Goal: Information Seeking & Learning: Learn about a topic

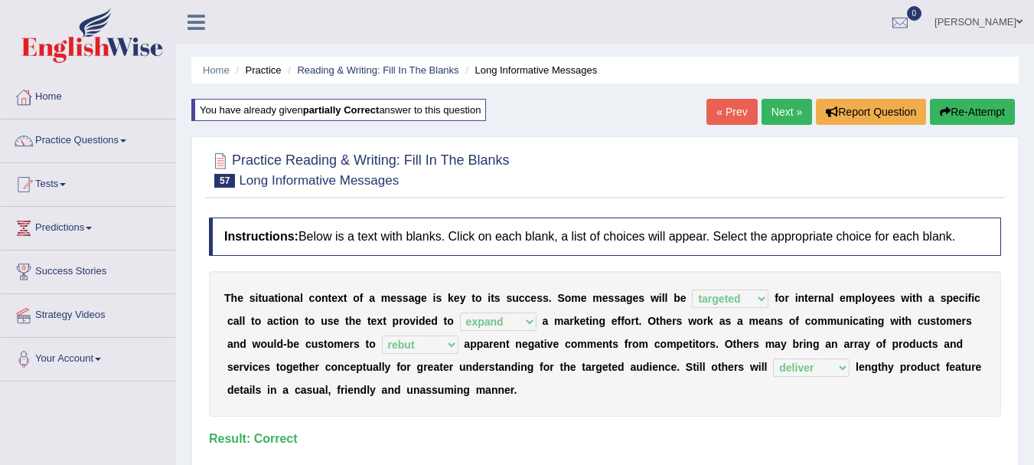
select select "targeted"
select select "expand"
select select "rebut"
select select "deliver"
click at [798, 120] on link "Next »" at bounding box center [787, 112] width 51 height 26
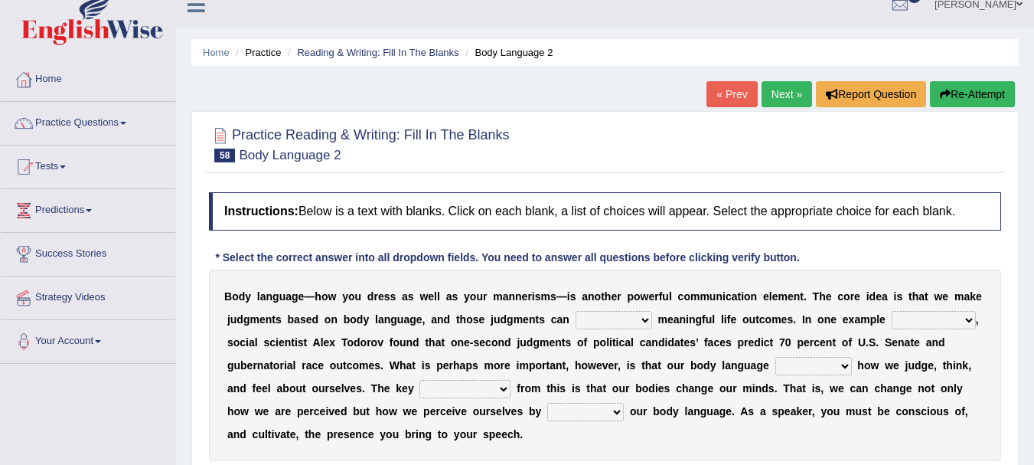
scroll to position [92, 0]
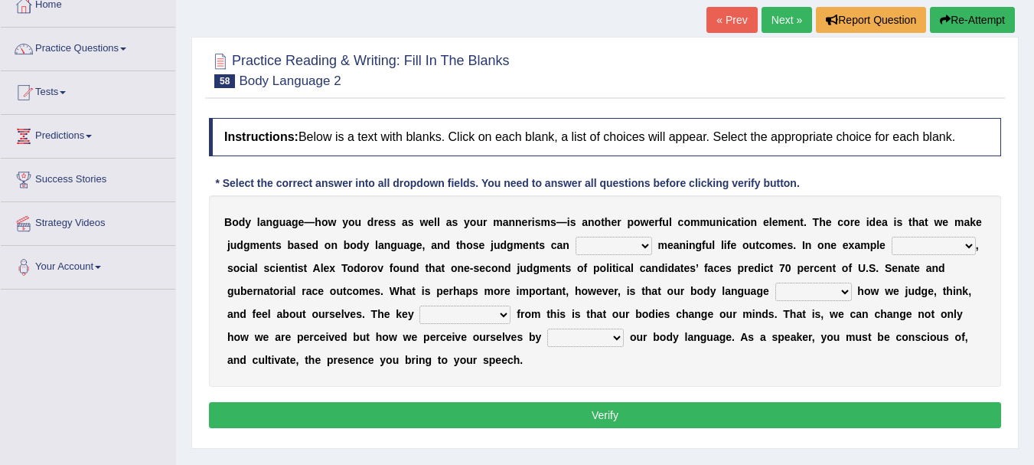
click at [644, 247] on select "predict preserve prevent prepare" at bounding box center [614, 246] width 77 height 18
select select "predict"
click at [576, 237] on select "predict preserve prevent prepare" at bounding box center [614, 246] width 77 height 18
click at [962, 243] on select "citing having cited to be cited cited" at bounding box center [934, 246] width 84 height 18
select select "cited"
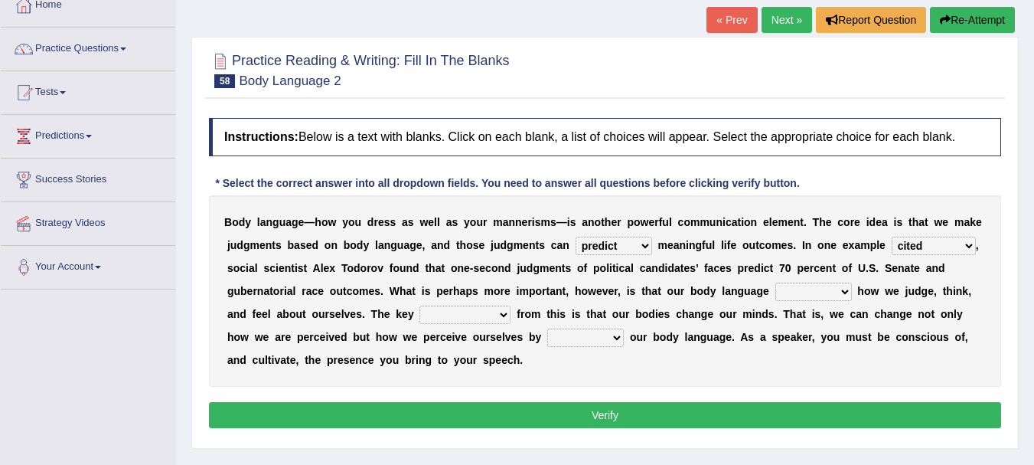
click at [892, 237] on select "citing having cited to be cited cited" at bounding box center [934, 246] width 84 height 18
click at [837, 289] on select "refrains reflects refers refreshes" at bounding box center [813, 291] width 77 height 18
select select "reflects"
click at [775, 282] on select "refrains reflects refers refreshes" at bounding box center [813, 291] width 77 height 18
click at [491, 315] on select "drawback breakthrough takeaway takeoff" at bounding box center [464, 314] width 91 height 18
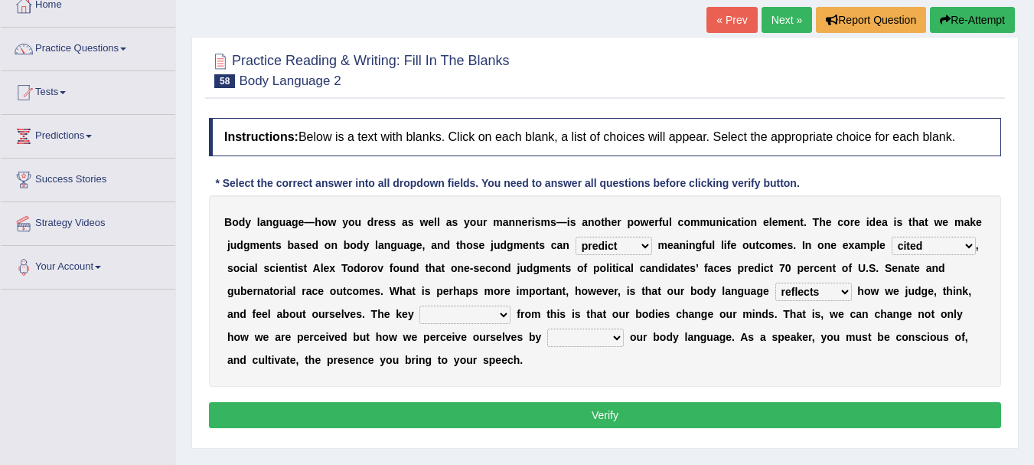
select select "drawback"
click at [419, 305] on select "drawback breakthrough takeaway takeoff" at bounding box center [464, 314] width 91 height 18
click at [607, 335] on select "enacting enabling making managing" at bounding box center [585, 337] width 77 height 18
select select "enacting"
click at [547, 328] on select "enacting enabling making managing" at bounding box center [585, 337] width 77 height 18
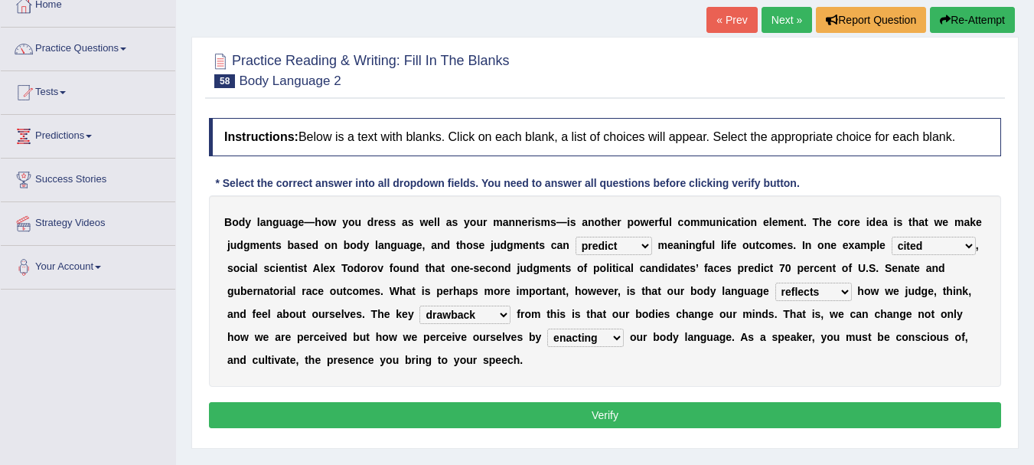
click at [622, 416] on button "Verify" at bounding box center [605, 415] width 792 height 26
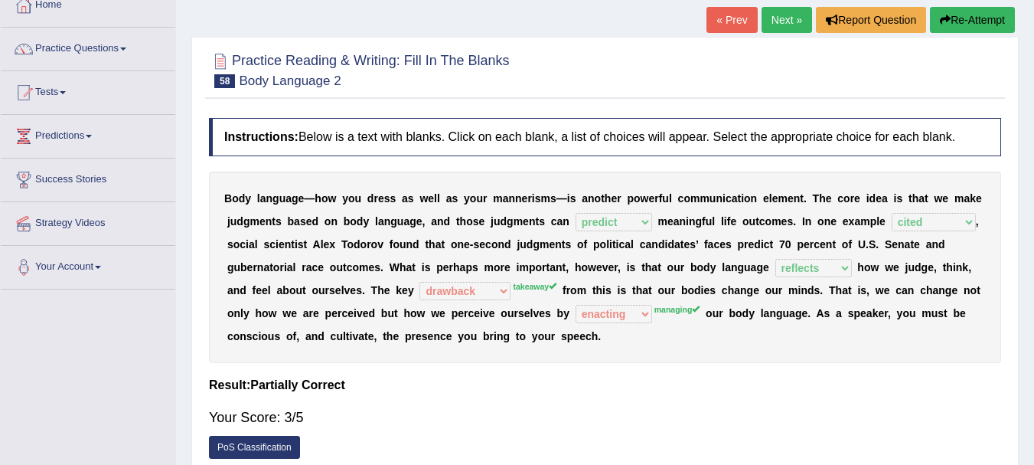
click at [986, 18] on button "Re-Attempt" at bounding box center [972, 20] width 85 height 26
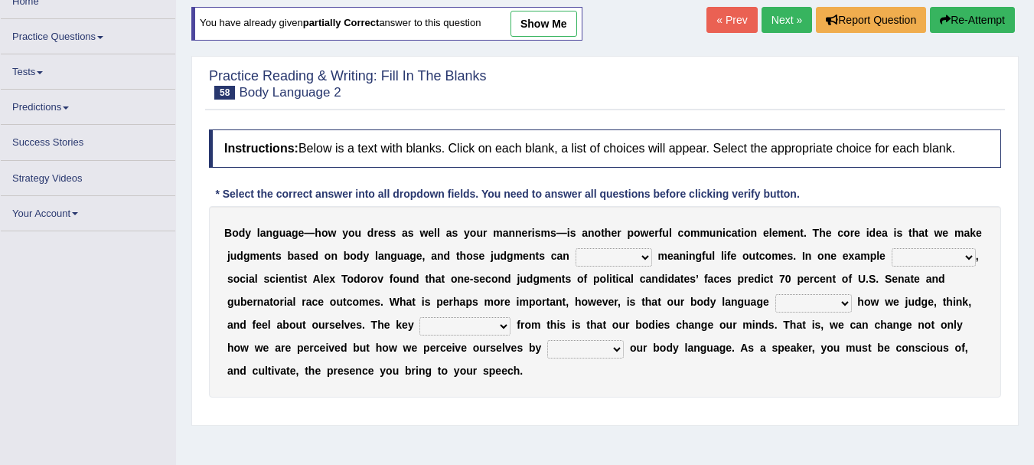
click at [605, 248] on select "predict preserve prevent prepare" at bounding box center [614, 257] width 77 height 18
select select "predict"
click at [576, 248] on select "predict preserve prevent prepare" at bounding box center [614, 257] width 77 height 18
click at [969, 251] on select "citing having cited to be cited cited" at bounding box center [934, 257] width 84 height 18
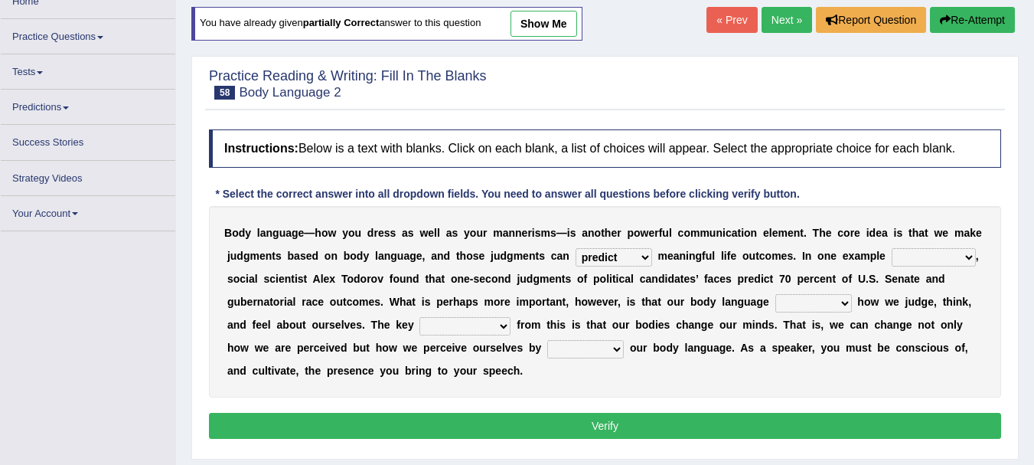
select select "cited"
click at [892, 248] on select "citing having cited to be cited cited" at bounding box center [934, 257] width 84 height 18
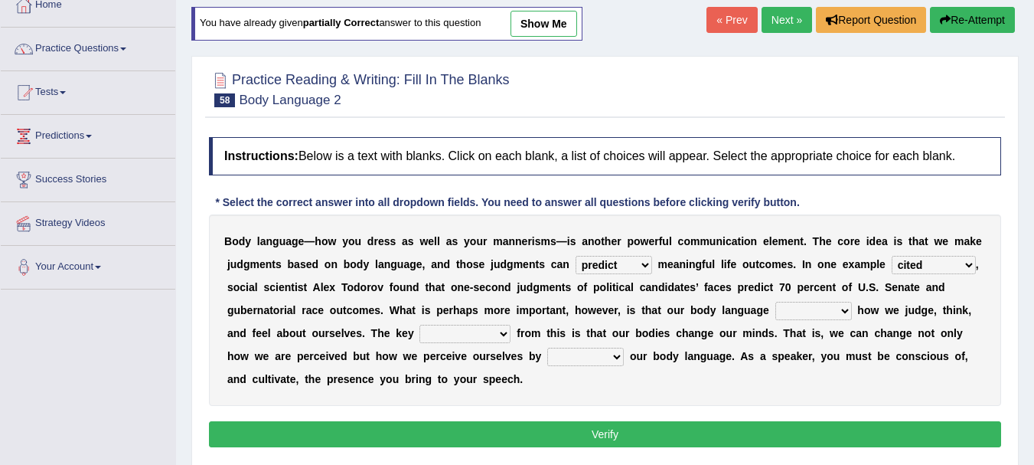
click at [795, 311] on select "refrains reflects refers refreshes" at bounding box center [813, 311] width 77 height 18
select select "reflects"
click at [775, 302] on select "refrains reflects refers refreshes" at bounding box center [813, 311] width 77 height 18
click at [462, 335] on select "drawback breakthrough takeaway takeoff" at bounding box center [464, 334] width 91 height 18
select select "takeaway"
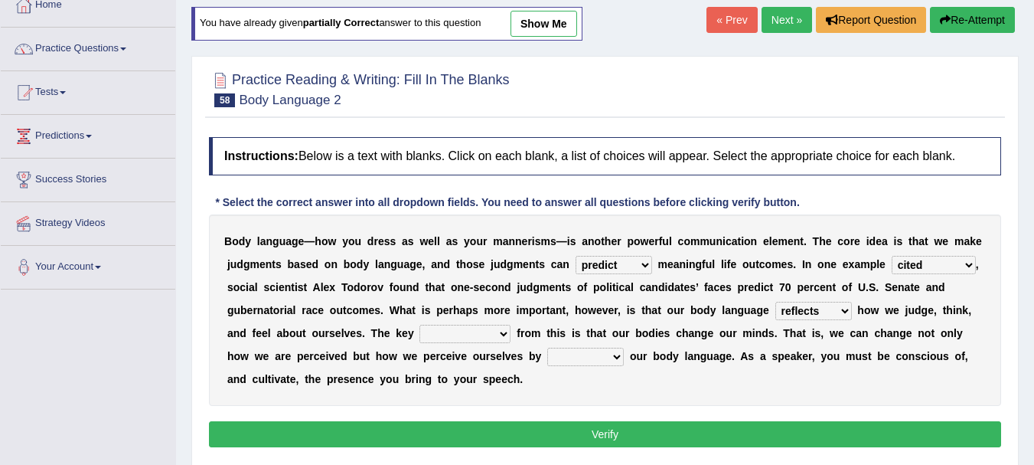
click at [419, 325] on select "drawback breakthrough takeaway takeoff" at bounding box center [464, 334] width 91 height 18
click at [592, 360] on select "enacting enabling making managing" at bounding box center [585, 357] width 77 height 18
select select "managing"
click at [547, 348] on select "enacting enabling making managing" at bounding box center [585, 357] width 77 height 18
click at [615, 431] on button "Verify" at bounding box center [605, 434] width 792 height 26
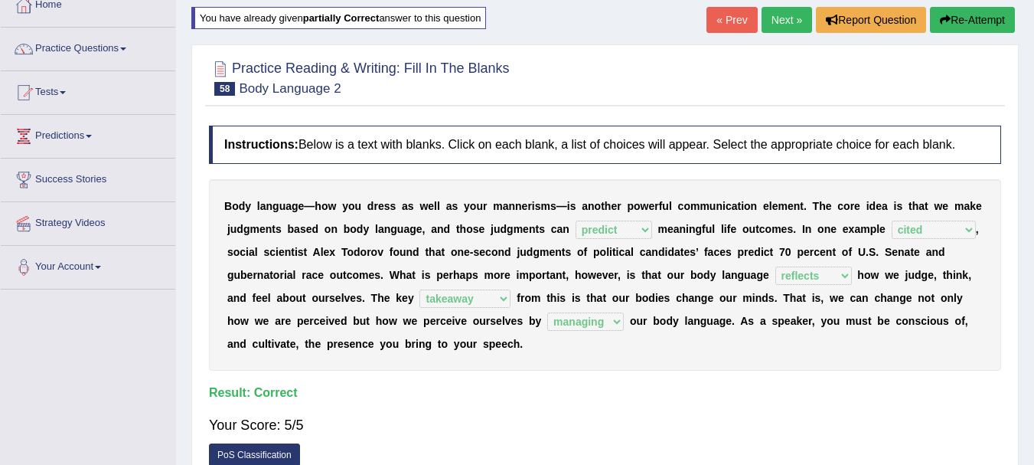
click at [775, 25] on link "Next »" at bounding box center [787, 20] width 51 height 26
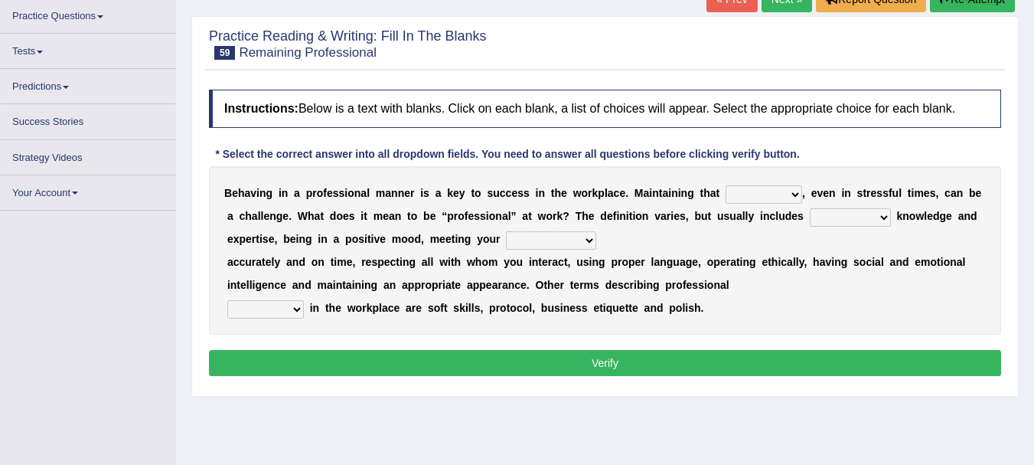
scroll to position [124, 0]
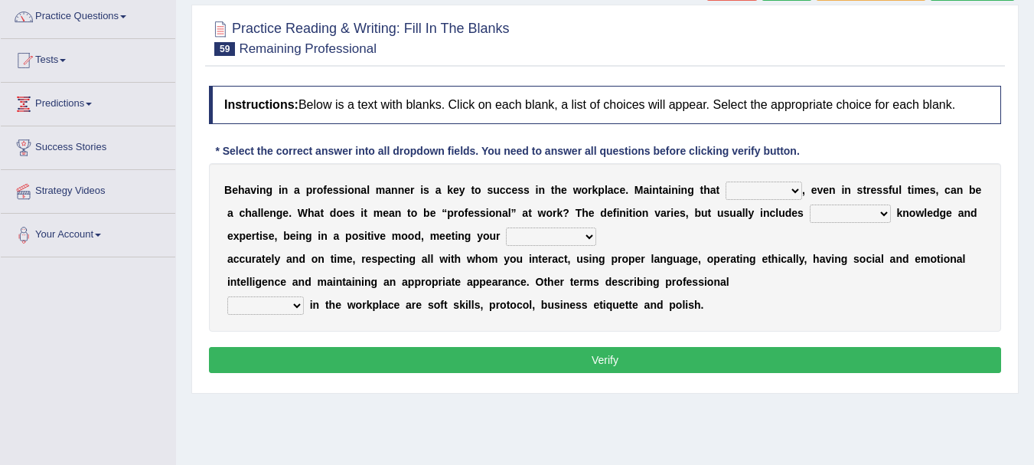
click at [794, 190] on select "demand domain direction demeanor" at bounding box center [764, 190] width 77 height 18
click at [905, 299] on div "B e h a v i n g i n a p r o f e s s i o n a l m a n n e r i s a k e y t o s u c…" at bounding box center [605, 247] width 792 height 168
click at [880, 207] on select "possessing appraising processing assessing" at bounding box center [850, 213] width 81 height 18
select select "assessing"
click at [810, 204] on select "possessing appraising processing assessing" at bounding box center [850, 213] width 81 height 18
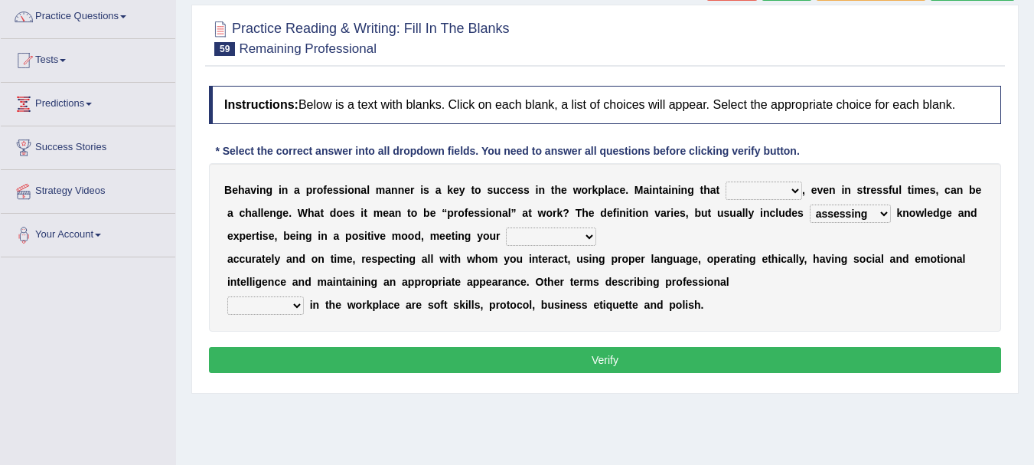
click at [596, 236] on select "opportunities occupations observations obligations" at bounding box center [551, 236] width 90 height 18
select select "opportunities"
click at [506, 227] on select "opportunities occupations observations obligations" at bounding box center [551, 236] width 90 height 18
click at [583, 234] on select "opportunities occupations observations obligations" at bounding box center [551, 236] width 90 height 18
click at [866, 282] on div "B e h a v i n g i n a p r o f e s s i o n a l m a n n e r i s a k e y t o s u c…" at bounding box center [605, 247] width 792 height 168
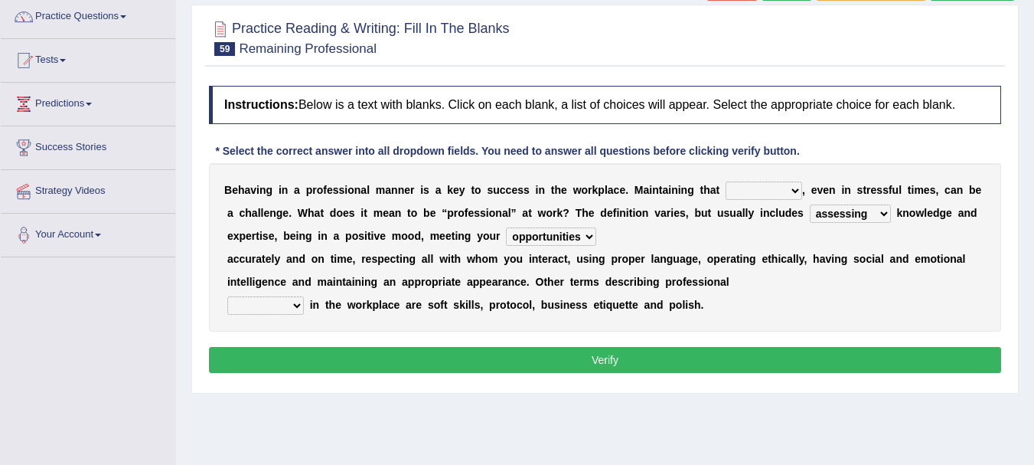
click at [286, 305] on select "conduct contact condition contract" at bounding box center [265, 305] width 77 height 18
select select "contract"
click at [227, 296] on select "conduct contact condition contract" at bounding box center [265, 305] width 77 height 18
click at [782, 199] on select "demand domain direction demeanor" at bounding box center [764, 190] width 77 height 18
select select "demand"
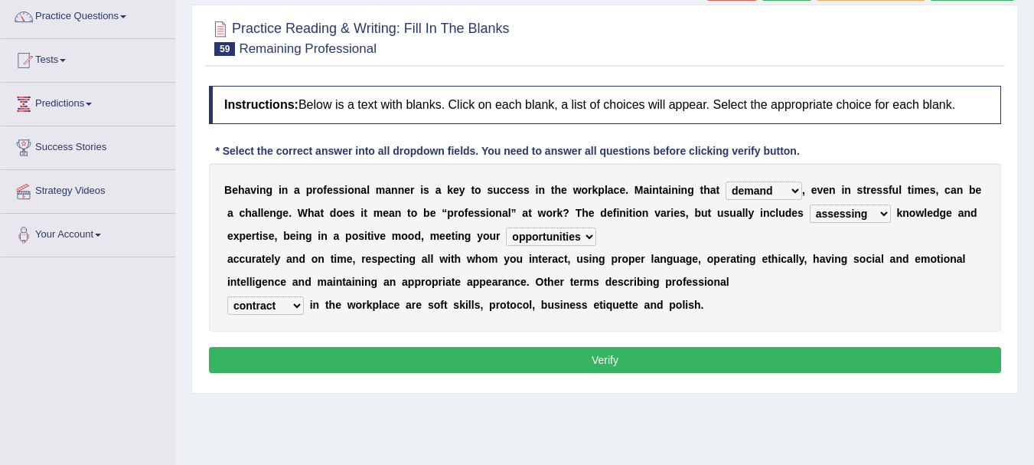
click at [726, 181] on select "demand domain direction demeanor" at bounding box center [764, 190] width 77 height 18
click at [612, 360] on button "Verify" at bounding box center [605, 360] width 792 height 26
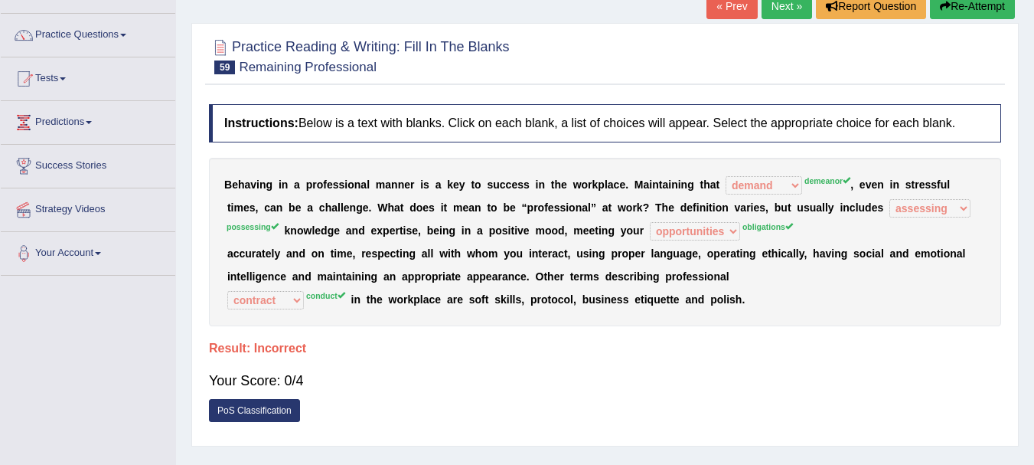
scroll to position [32, 0]
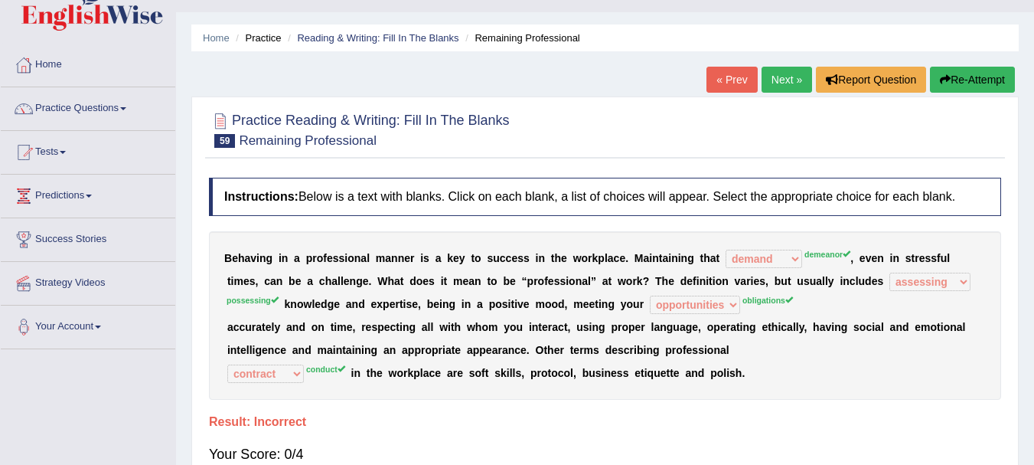
click at [962, 77] on button "Re-Attempt" at bounding box center [972, 80] width 85 height 26
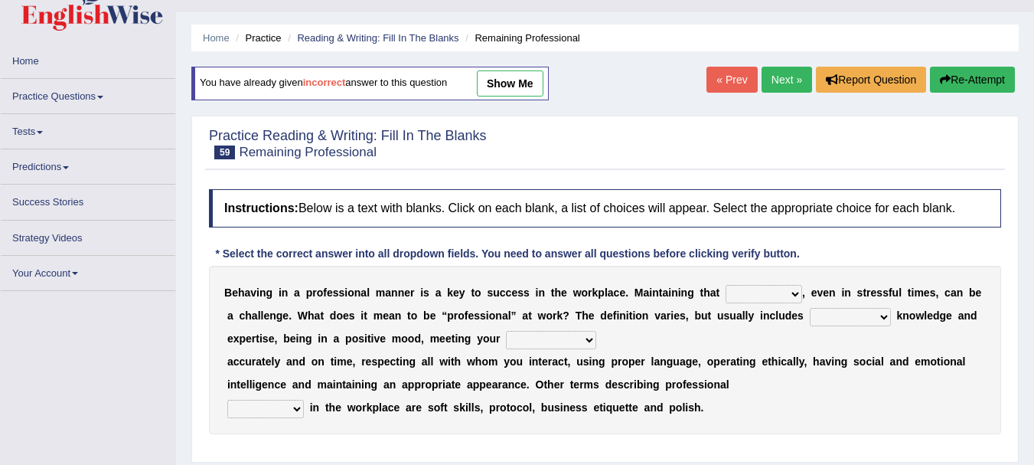
click at [783, 290] on select "demand domain direction demeanor" at bounding box center [764, 294] width 77 height 18
click at [782, 396] on div "B e h a v i n g i n a p r o f e s s i o n a l m a n n e r i s a k e y t o s u c…" at bounding box center [605, 350] width 792 height 168
click at [784, 294] on select "demand domain direction demeanor" at bounding box center [764, 294] width 77 height 18
click at [781, 400] on div "B e h a v i n g i n a p r o f e s s i o n a l m a n n e r i s a k e y t o s u c…" at bounding box center [605, 350] width 792 height 168
click at [791, 291] on select "demand domain direction demeanor" at bounding box center [764, 294] width 77 height 18
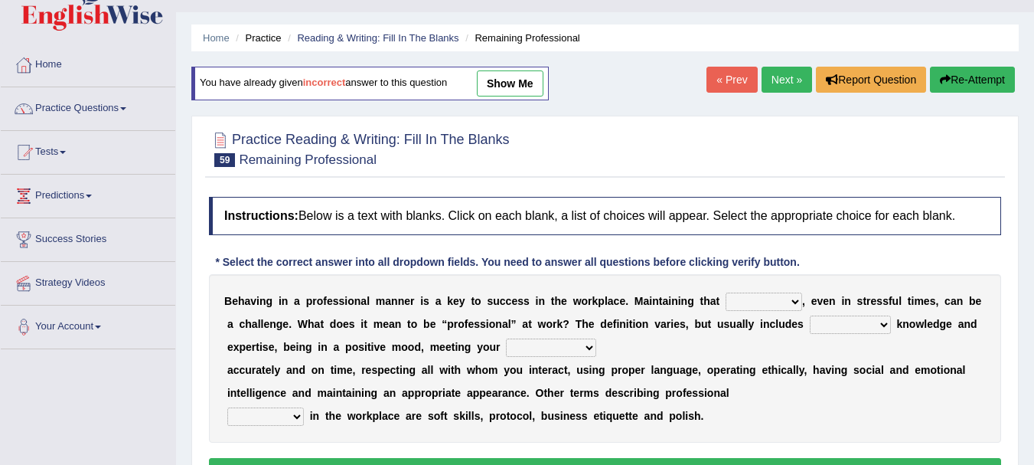
select select "demeanor"
click at [726, 292] on select "demand domain direction demeanor" at bounding box center [764, 301] width 77 height 18
click at [865, 324] on select "possessing appraising processing assessing" at bounding box center [850, 324] width 81 height 18
select select "processing"
click at [810, 315] on select "possessing appraising processing assessing" at bounding box center [850, 324] width 81 height 18
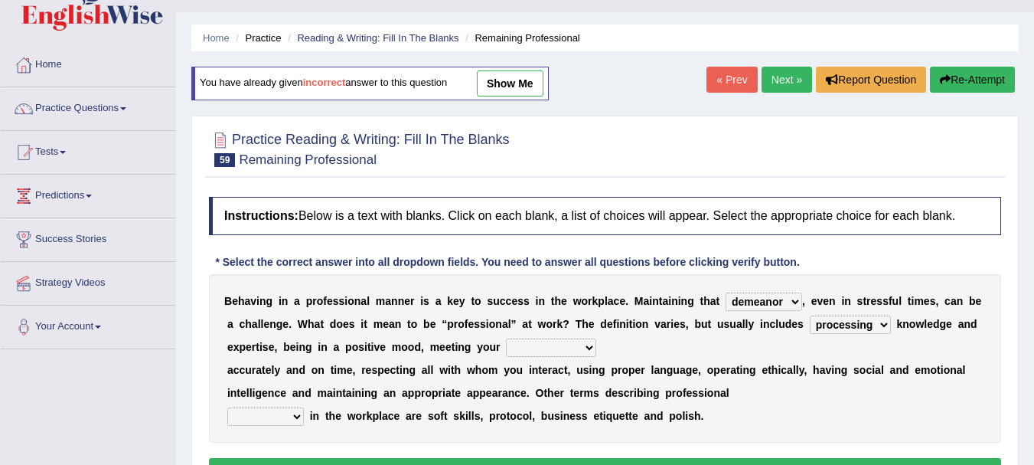
click at [521, 350] on select "opportunities occupations observations obligations" at bounding box center [551, 347] width 90 height 18
select select "obligations"
click at [506, 338] on select "opportunities occupations observations obligations" at bounding box center [551, 347] width 90 height 18
click at [296, 414] on select "conduct contact condition contract" at bounding box center [265, 416] width 77 height 18
select select "contract"
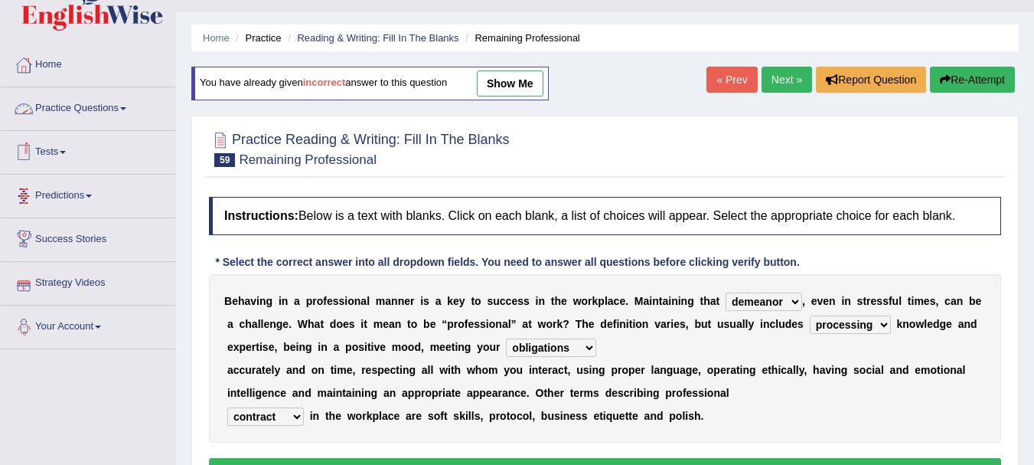
click at [227, 407] on select "conduct contact condition contract" at bounding box center [265, 416] width 77 height 18
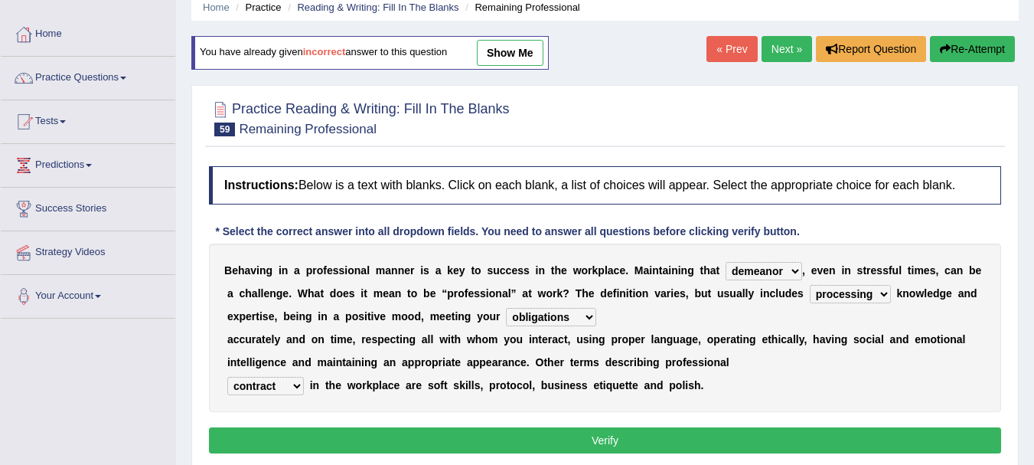
scroll to position [103, 0]
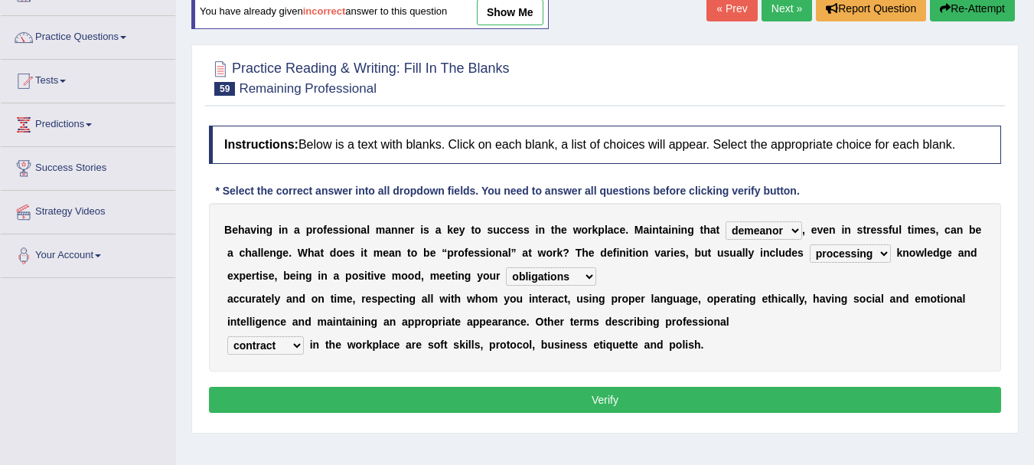
click at [585, 399] on button "Verify" at bounding box center [605, 400] width 792 height 26
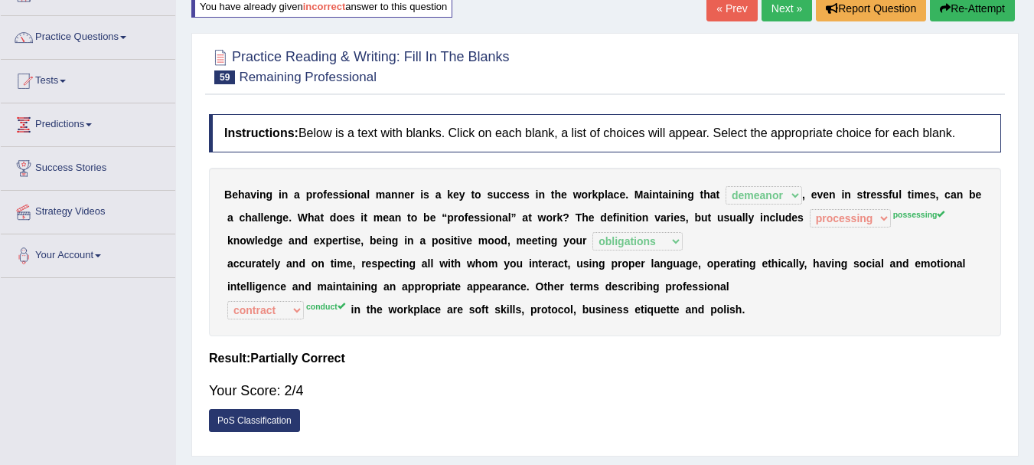
click at [792, 14] on link "Next »" at bounding box center [787, 8] width 51 height 26
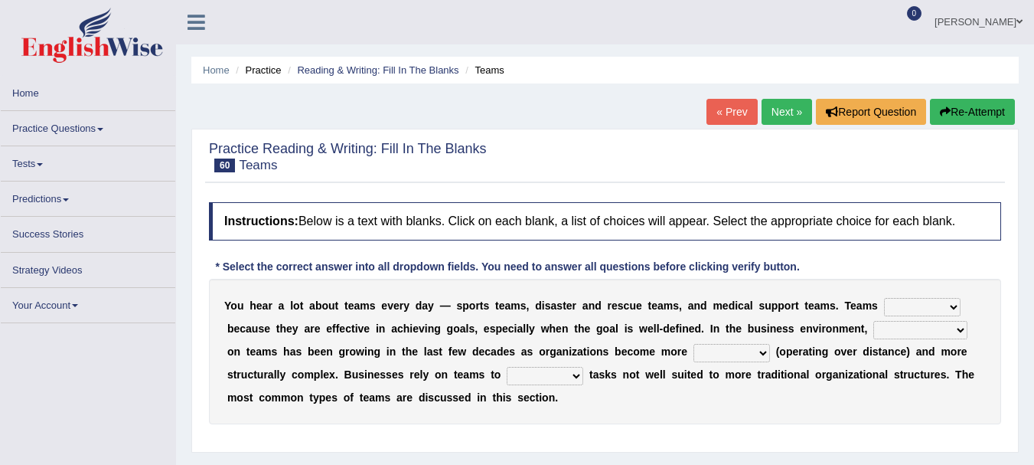
scroll to position [31, 0]
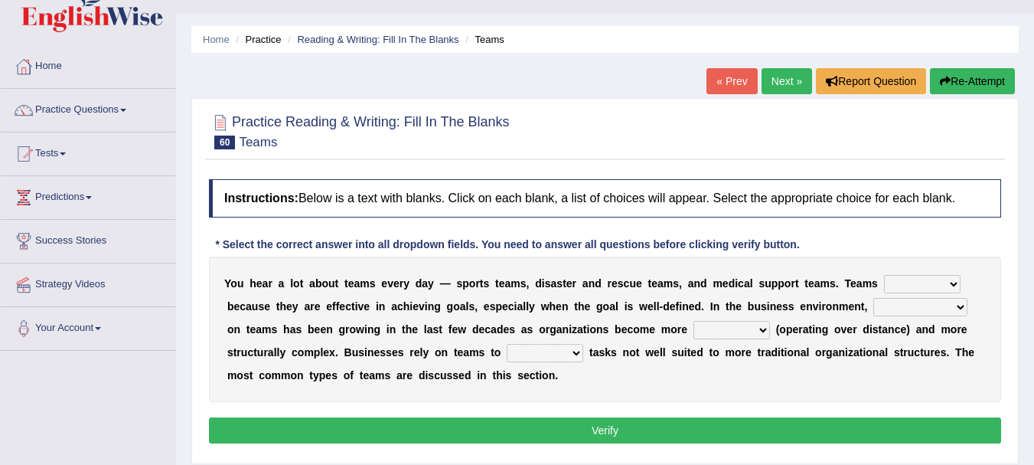
click at [938, 287] on select "exert extend express exist" at bounding box center [922, 284] width 77 height 18
select select "extend"
click at [884, 275] on select "exert extend express exist" at bounding box center [922, 284] width 77 height 18
click at [905, 306] on select "reliability reliance realization independence" at bounding box center [920, 307] width 94 height 18
select select "reliability"
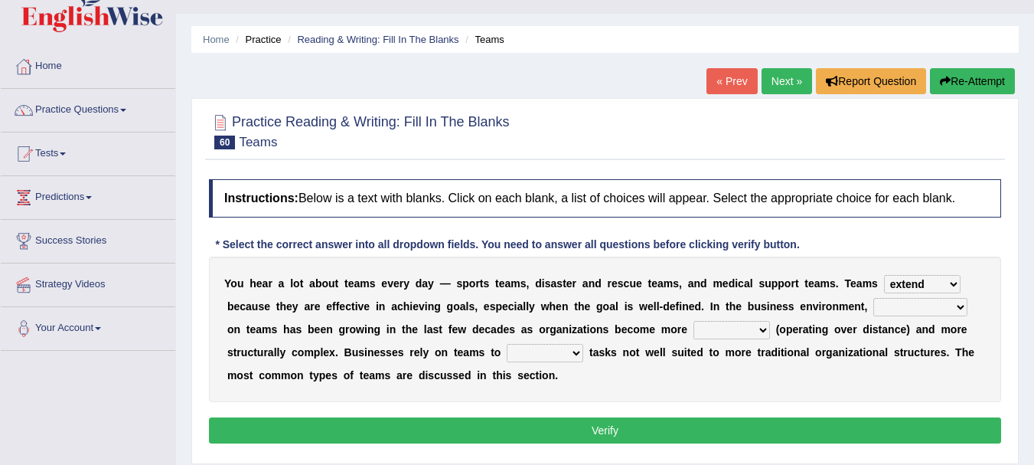
click at [873, 298] on select "reliability reliance realization independence" at bounding box center [920, 307] width 94 height 18
click at [763, 329] on select "authentic virtual simplified veritable" at bounding box center [731, 330] width 77 height 18
select select "virtual"
click at [693, 321] on select "authentic virtual simplified veritable" at bounding box center [731, 330] width 77 height 18
click at [566, 347] on select "perform possess compare conform" at bounding box center [545, 353] width 77 height 18
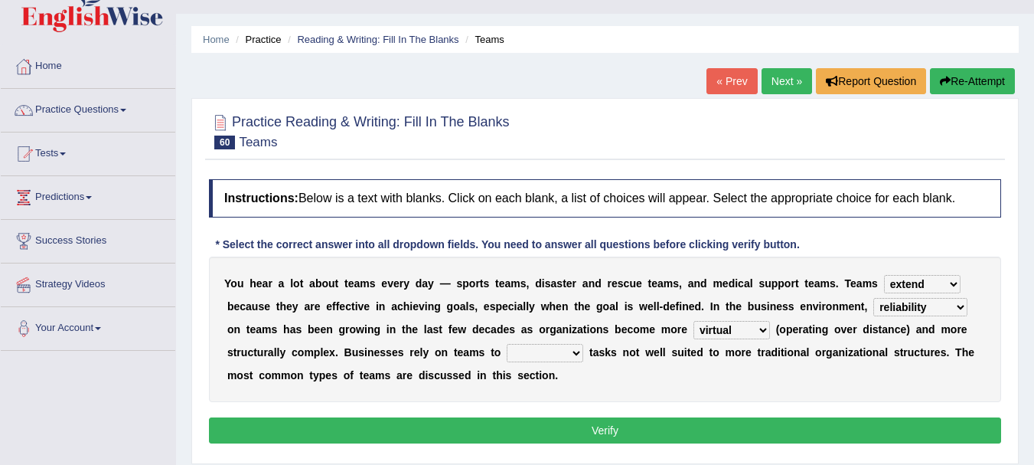
select select "perform"
click at [507, 344] on select "perform possess compare conform" at bounding box center [545, 353] width 77 height 18
click at [596, 426] on button "Verify" at bounding box center [605, 430] width 792 height 26
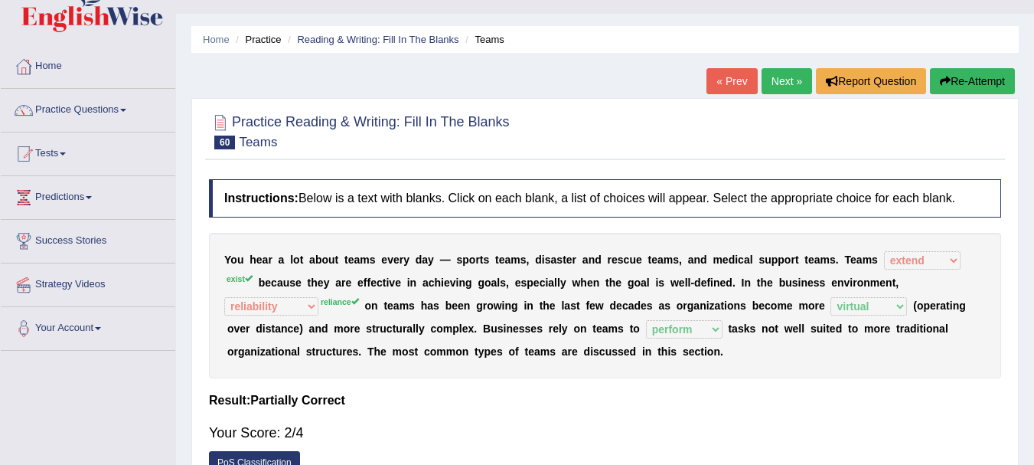
click at [953, 87] on button "Re-Attempt" at bounding box center [972, 81] width 85 height 26
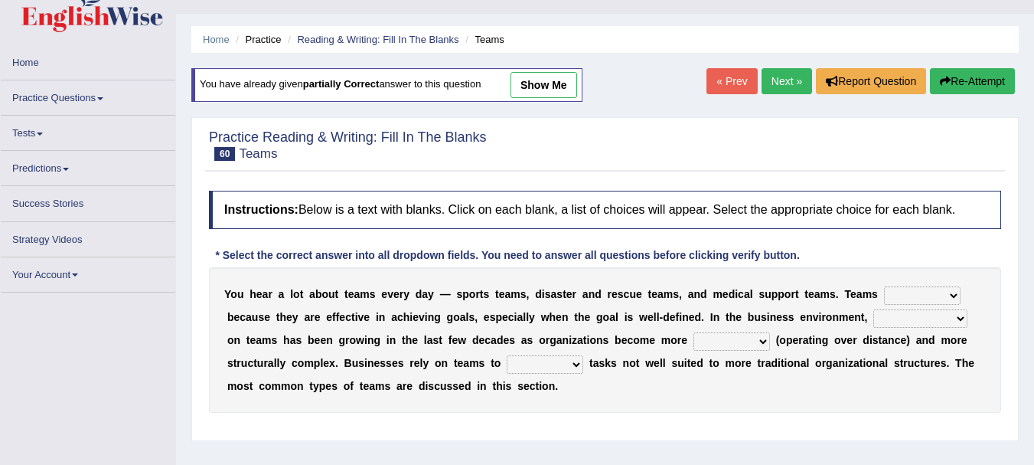
click at [918, 297] on select "exert extend express exist" at bounding box center [922, 295] width 77 height 18
select select "exist"
click at [884, 286] on select "exert extend express exist" at bounding box center [922, 295] width 77 height 18
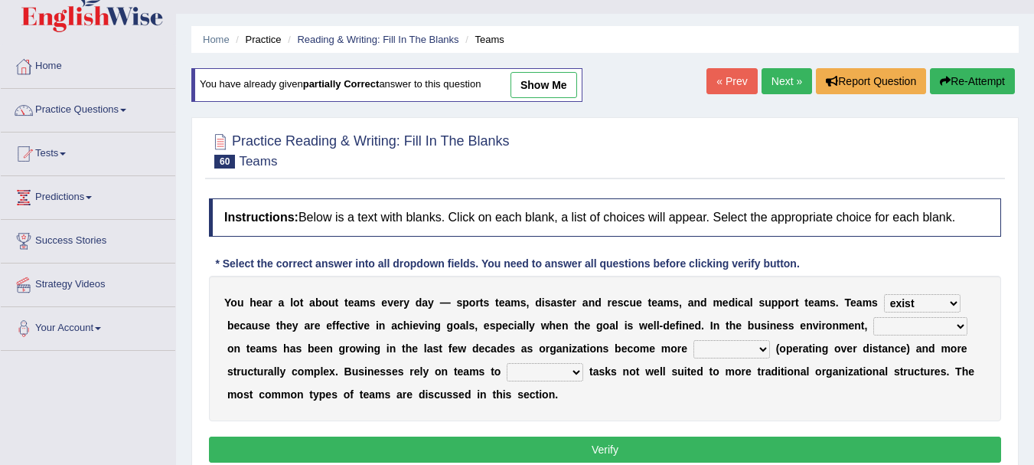
click at [955, 330] on select "reliability reliance realization independence" at bounding box center [920, 326] width 94 height 18
select select "reliance"
click at [873, 317] on select "reliability reliance realization independence" at bounding box center [920, 326] width 94 height 18
click at [746, 350] on select "authentic virtual simplified veritable" at bounding box center [731, 349] width 77 height 18
select select "virtual"
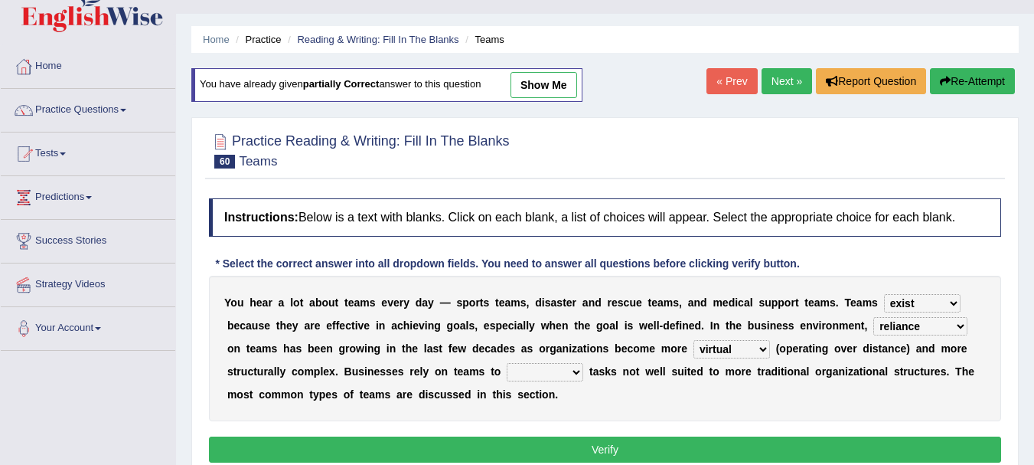
click at [693, 340] on select "authentic virtual simplified veritable" at bounding box center [731, 349] width 77 height 18
click at [543, 377] on select "perform possess compare conform" at bounding box center [545, 372] width 77 height 18
select select "perform"
click at [507, 363] on select "perform possess compare conform" at bounding box center [545, 372] width 77 height 18
click at [612, 459] on button "Verify" at bounding box center [605, 449] width 792 height 26
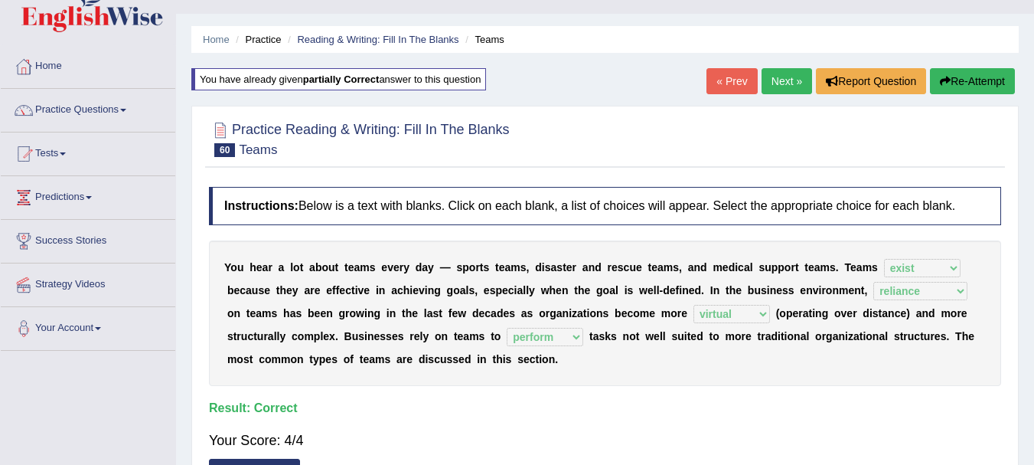
click at [764, 86] on link "Next »" at bounding box center [787, 81] width 51 height 26
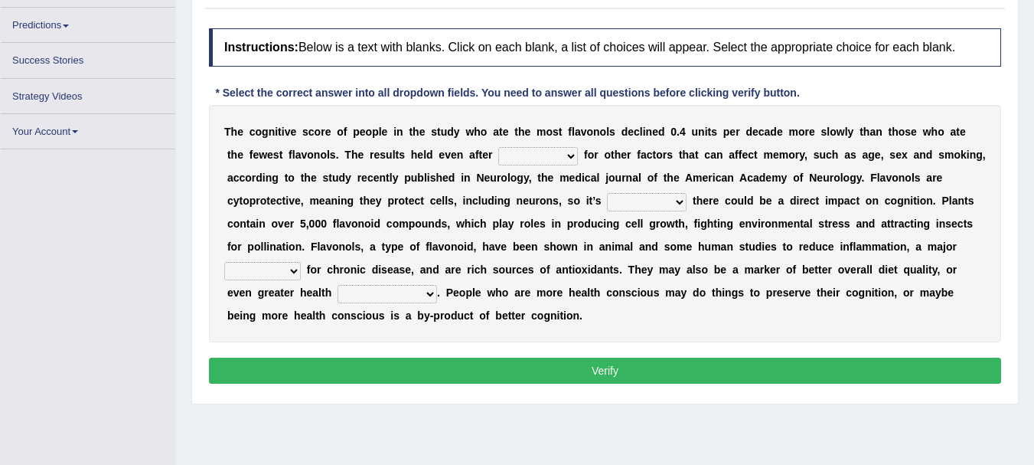
scroll to position [191, 0]
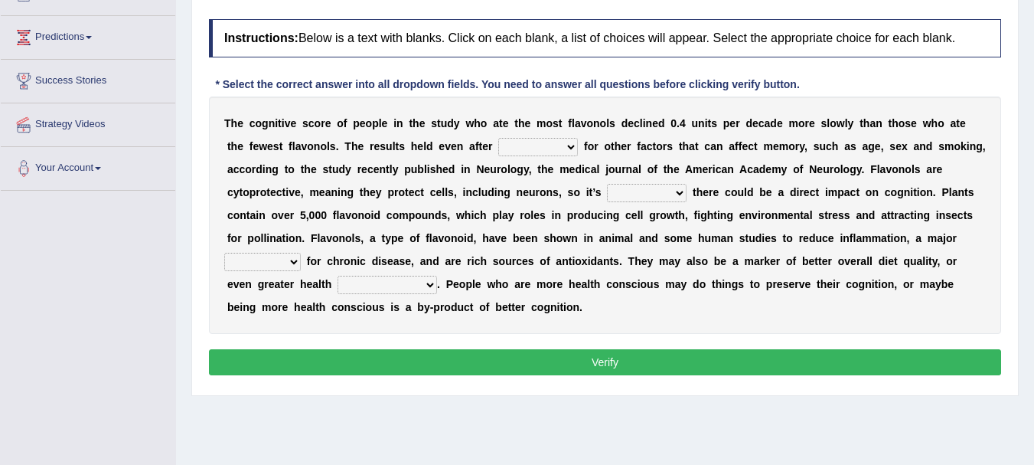
click at [566, 134] on div "T h e c o g n i t i v e s c o r e o f p e o p l e i n t h e s t u d y w h o a t…" at bounding box center [605, 214] width 792 height 237
click at [566, 145] on select "consulting adjusting automating advertising" at bounding box center [538, 147] width 80 height 18
select select "consulting"
click at [498, 138] on select "consulting adjusting automating advertising" at bounding box center [538, 147] width 80 height 18
click at [658, 188] on select "irresistible purposeful plausible detrimental" at bounding box center [647, 193] width 80 height 18
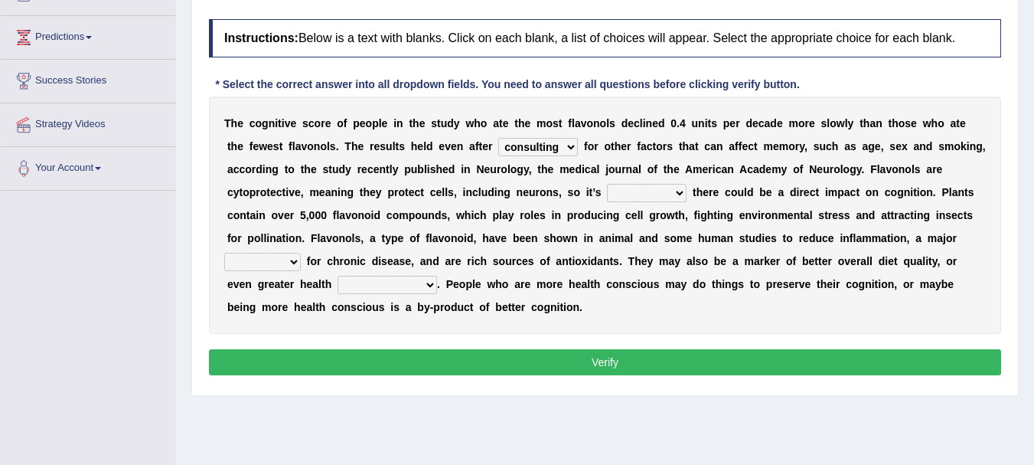
select select "irresistible"
click at [607, 184] on select "irresistible purposeful plausible detrimental" at bounding box center [647, 193] width 80 height 18
click at [292, 261] on select "nuance module fact trigger" at bounding box center [262, 262] width 77 height 18
select select "trigger"
click at [224, 253] on select "nuance module fact trigger" at bounding box center [262, 262] width 77 height 18
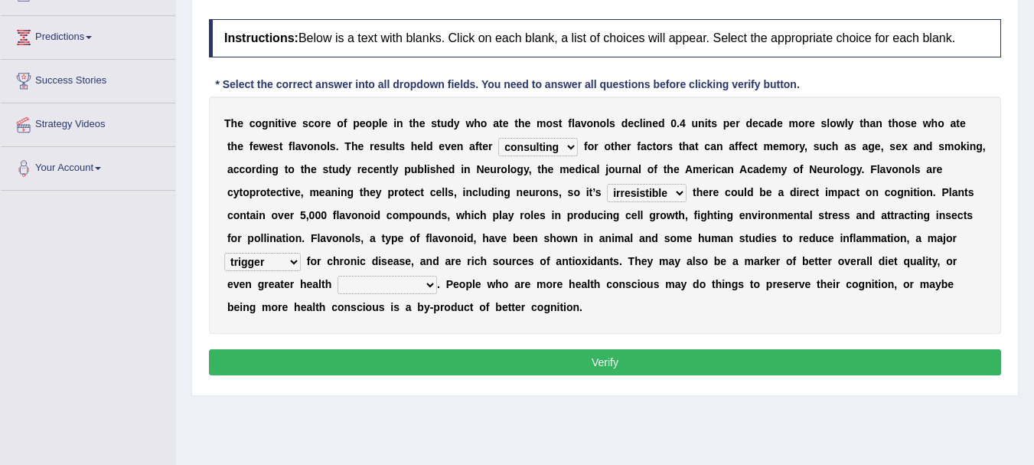
click at [402, 290] on select "intervention cognition protection consciousness" at bounding box center [388, 285] width 100 height 18
select select "consciousness"
click at [338, 276] on select "intervention cognition protection consciousness" at bounding box center [388, 285] width 100 height 18
click at [608, 364] on button "Verify" at bounding box center [605, 362] width 792 height 26
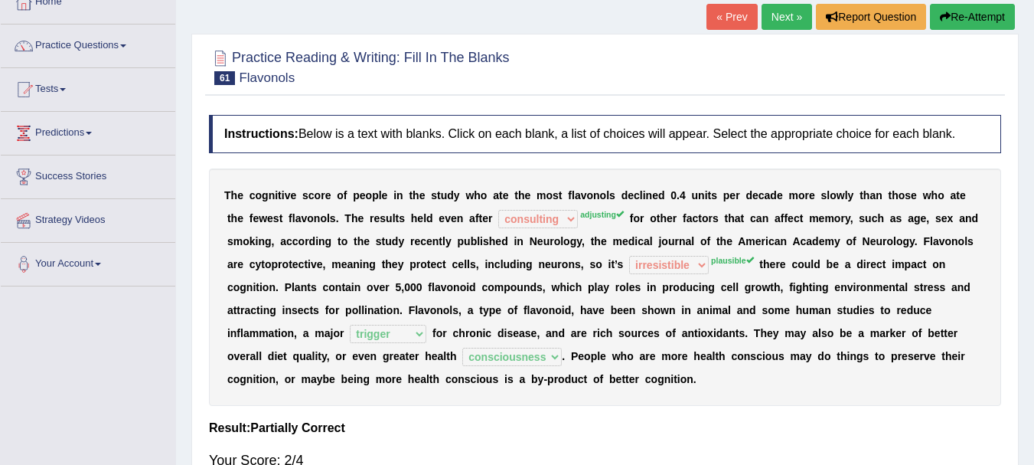
scroll to position [88, 0]
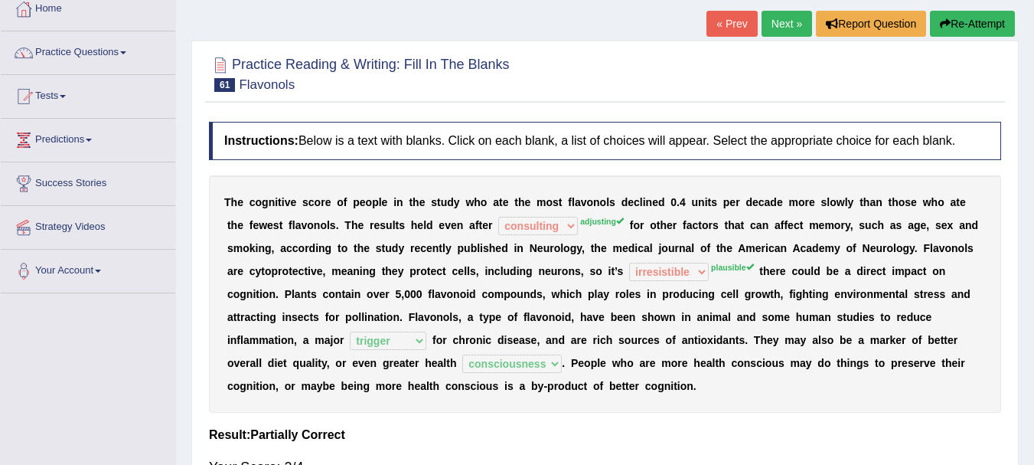
click at [1011, 24] on button "Re-Attempt" at bounding box center [972, 24] width 85 height 26
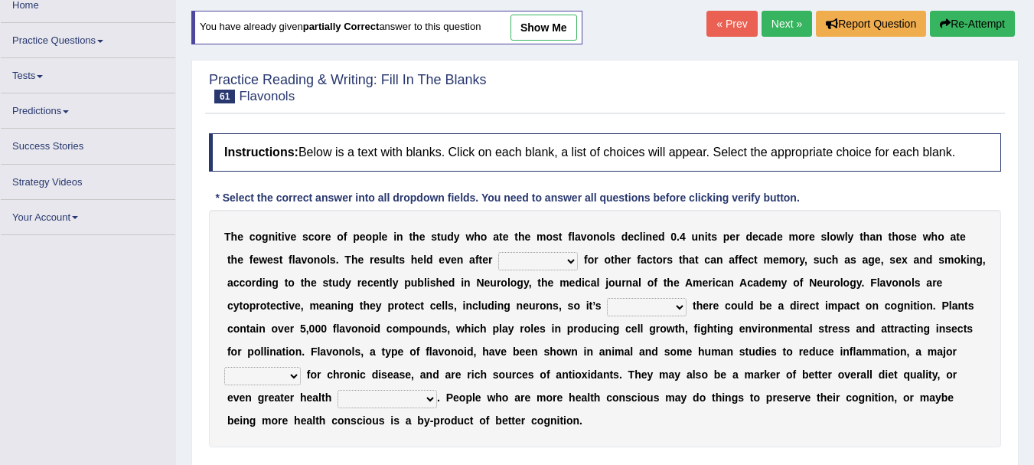
click at [572, 262] on select "consulting adjusting automating advertising" at bounding box center [538, 261] width 80 height 18
select select "adjusting"
click at [498, 252] on select "consulting adjusting automating advertising" at bounding box center [538, 261] width 80 height 18
click at [661, 305] on select "irresistible purposeful plausible detrimental" at bounding box center [647, 307] width 80 height 18
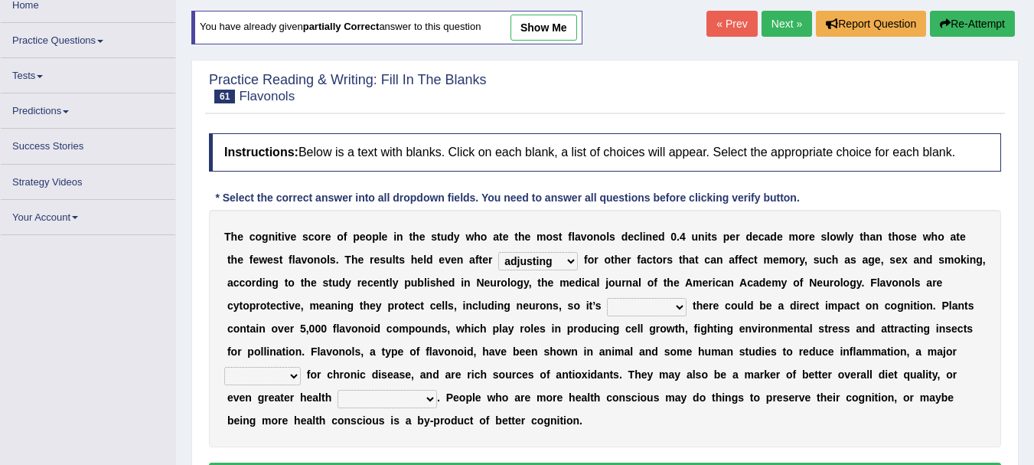
select select "plausible"
click at [607, 298] on select "irresistible purposeful plausible detrimental" at bounding box center [647, 307] width 80 height 18
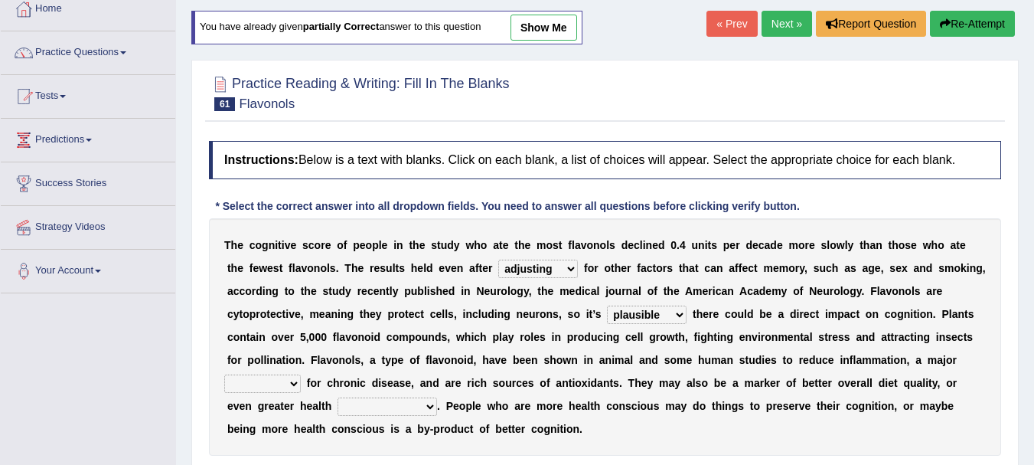
click at [284, 387] on select "nuance module fact trigger" at bounding box center [262, 383] width 77 height 18
select select "trigger"
click at [224, 374] on select "nuance module fact trigger" at bounding box center [262, 383] width 77 height 18
click at [429, 415] on select "intervention cognition protection consciousness" at bounding box center [388, 406] width 100 height 18
select select "consciousness"
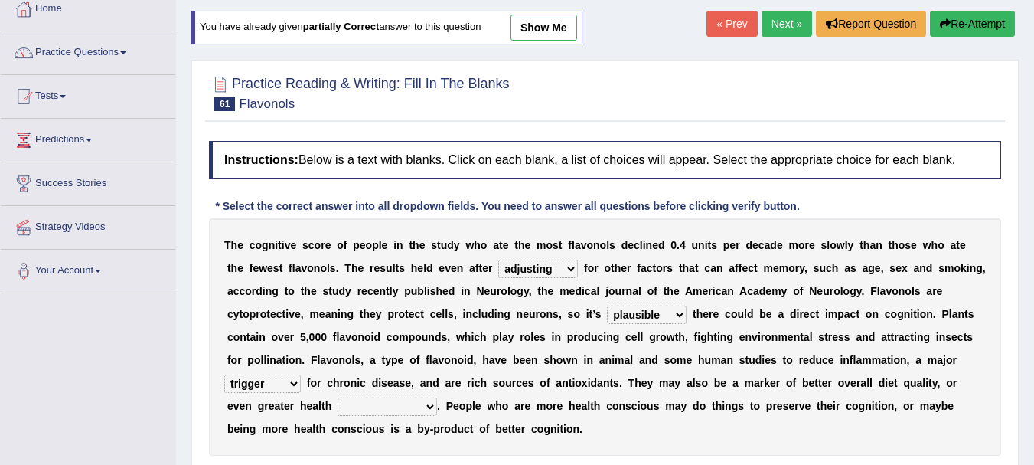
click at [338, 397] on select "intervention cognition protection consciousness" at bounding box center [388, 406] width 100 height 18
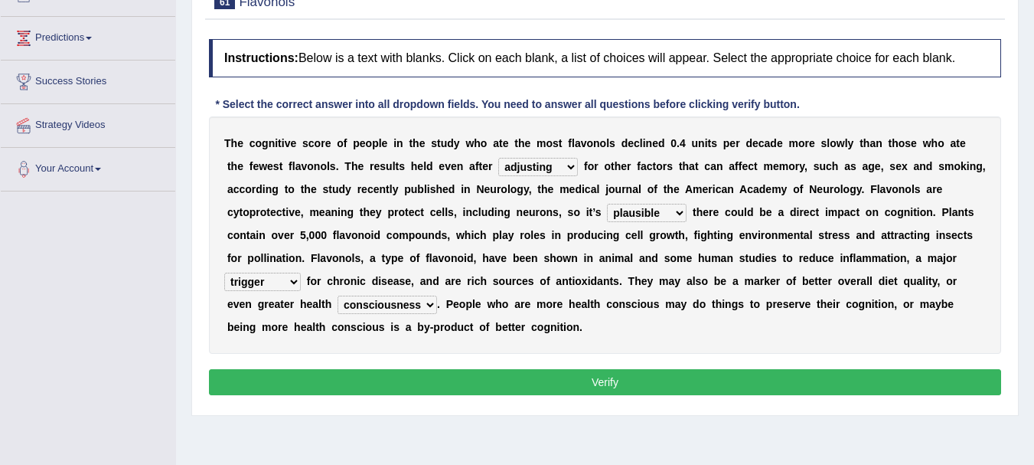
scroll to position [251, 0]
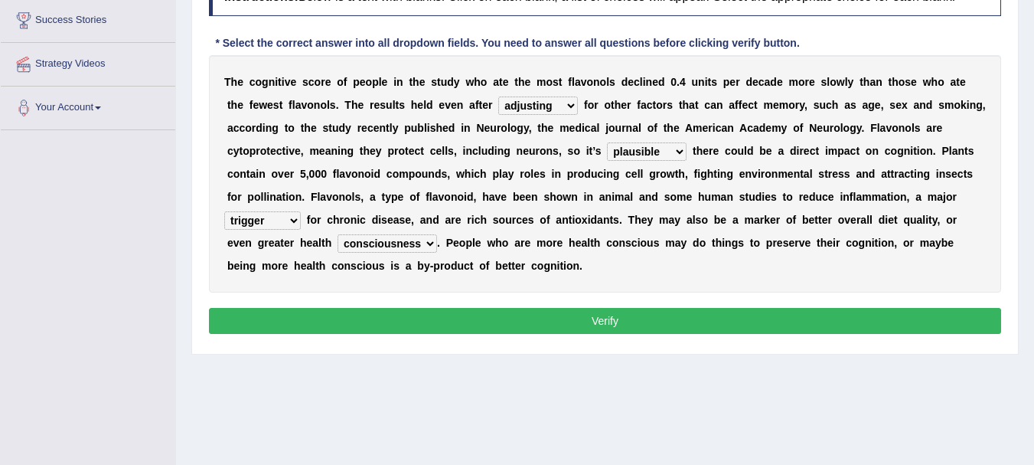
click at [614, 323] on button "Verify" at bounding box center [605, 321] width 792 height 26
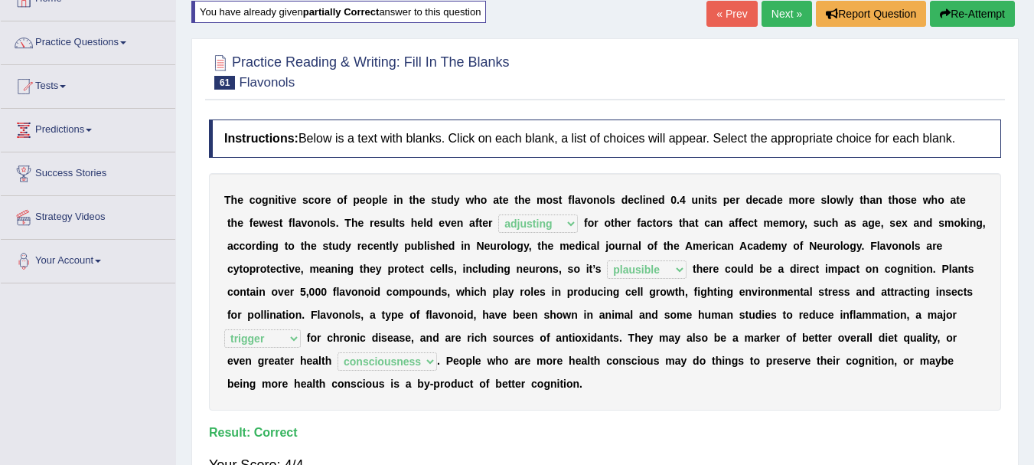
scroll to position [47, 0]
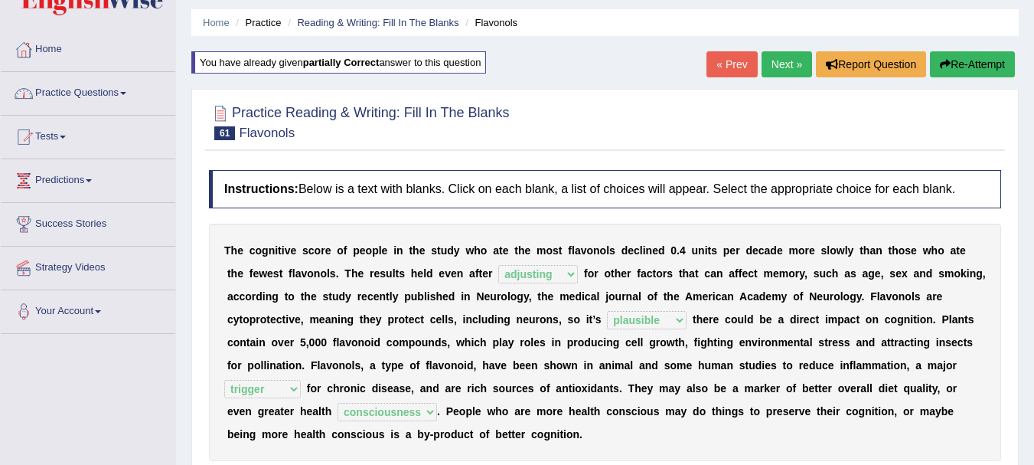
click at [87, 90] on link "Practice Questions" at bounding box center [88, 91] width 175 height 38
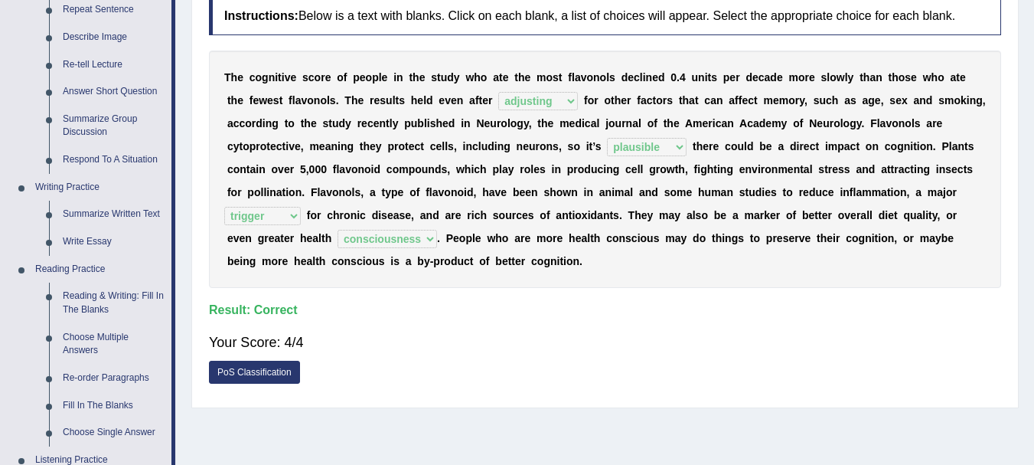
scroll to position [282, 0]
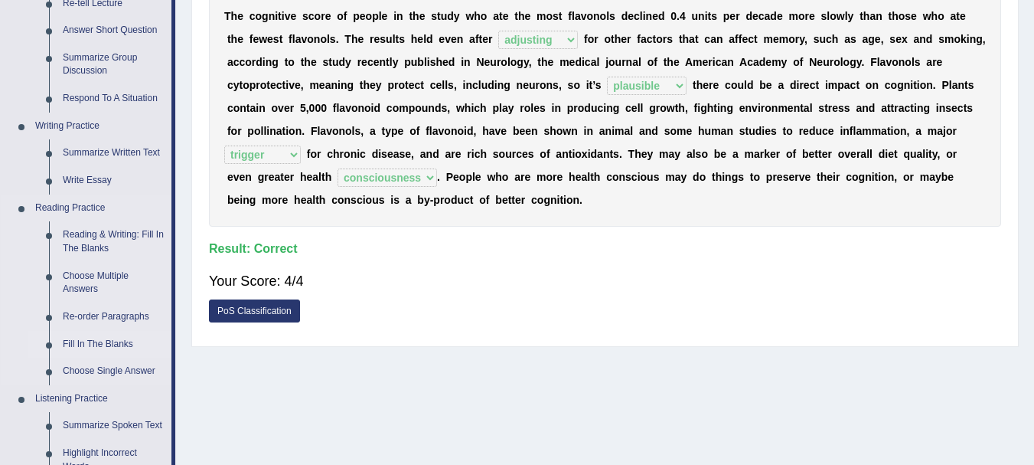
click at [100, 341] on link "Fill In The Blanks" at bounding box center [114, 345] width 116 height 28
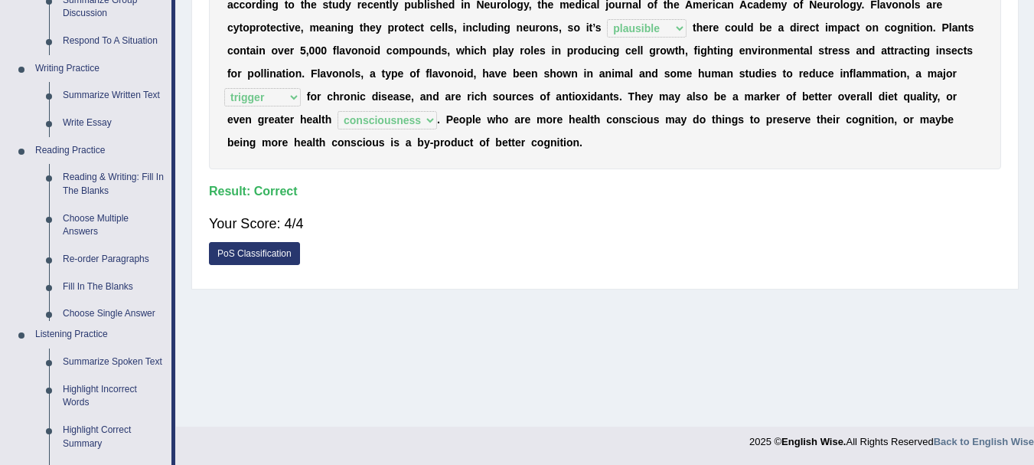
scroll to position [711, 0]
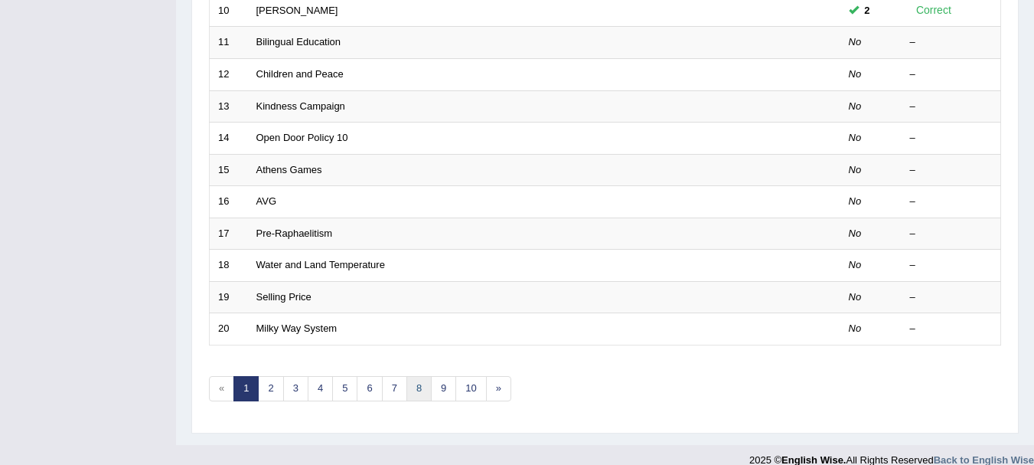
click at [416, 398] on link "8" at bounding box center [418, 388] width 25 height 25
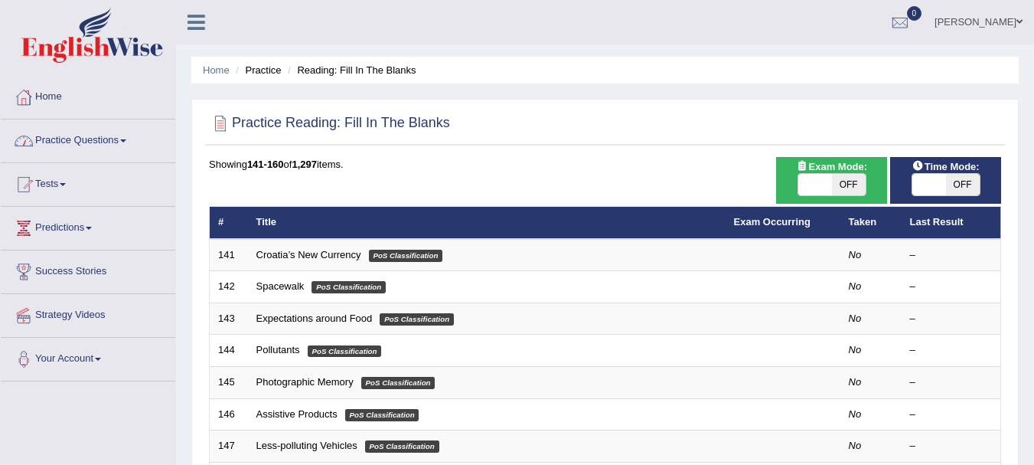
click at [60, 148] on link "Practice Questions" at bounding box center [88, 138] width 175 height 38
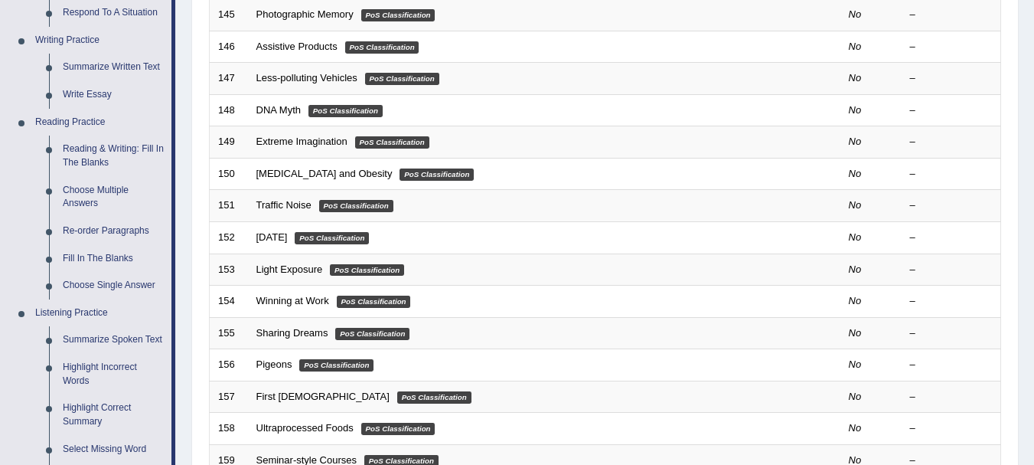
scroll to position [429, 0]
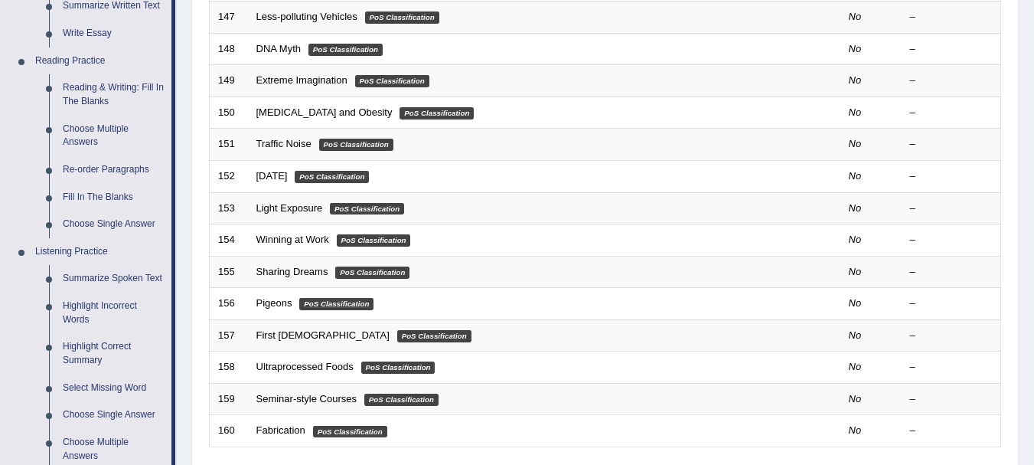
click at [101, 191] on link "Fill In The Blanks" at bounding box center [114, 198] width 116 height 28
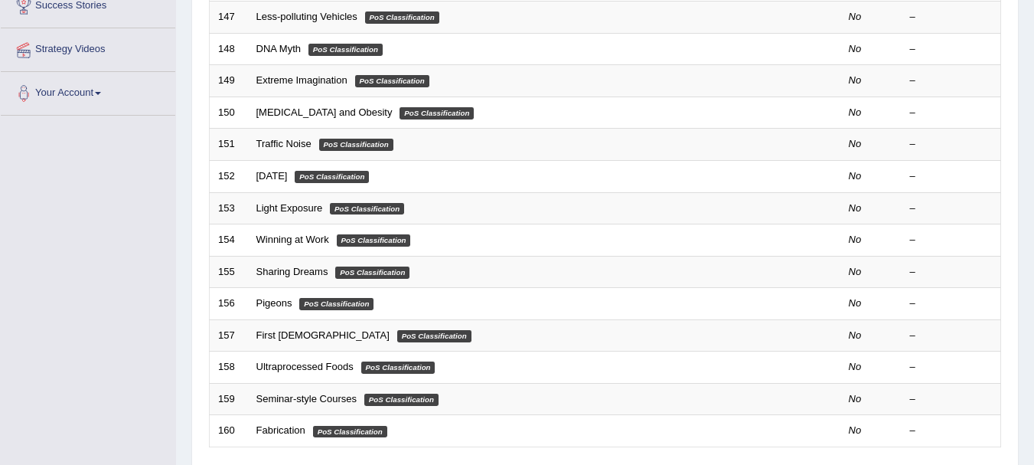
scroll to position [189, 0]
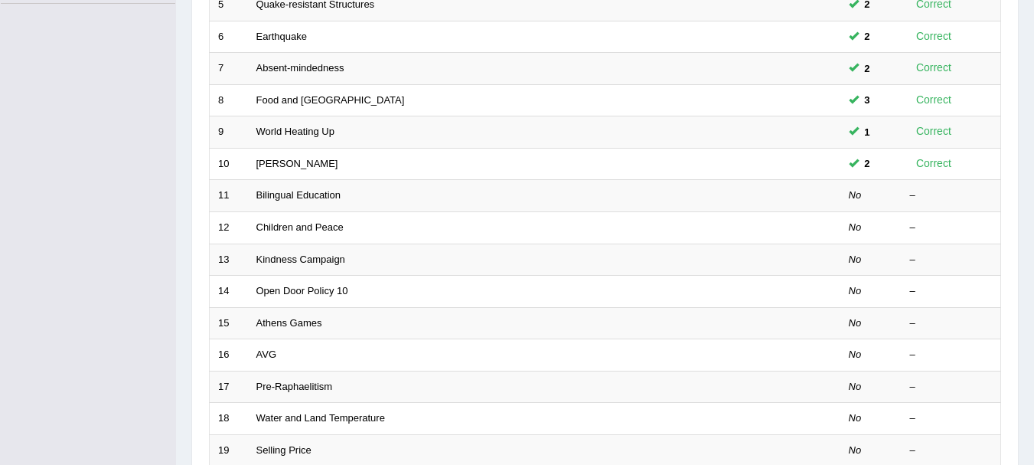
scroll to position [521, 0]
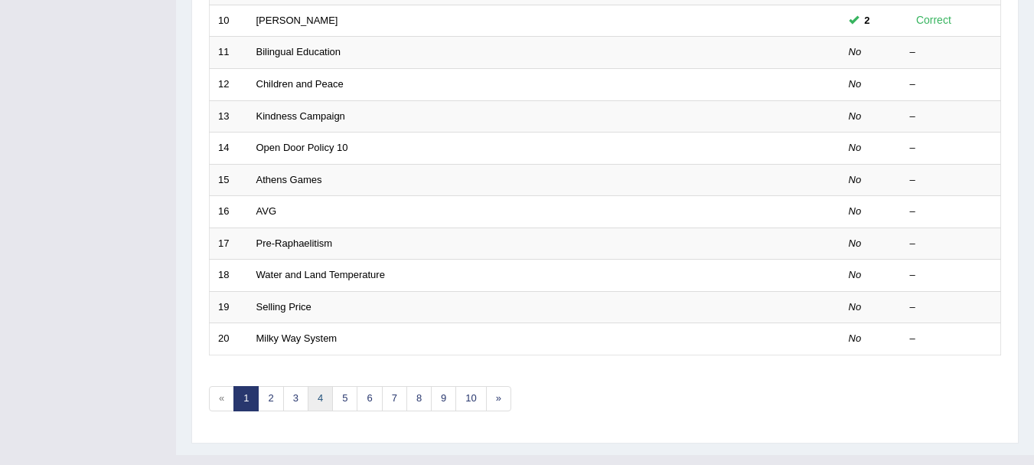
click at [331, 401] on link "4" at bounding box center [320, 398] width 25 height 25
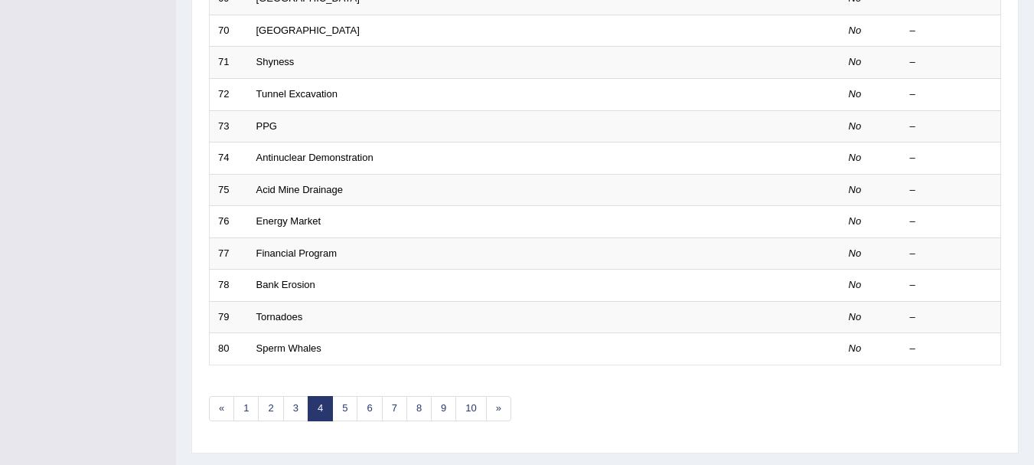
scroll to position [549, 0]
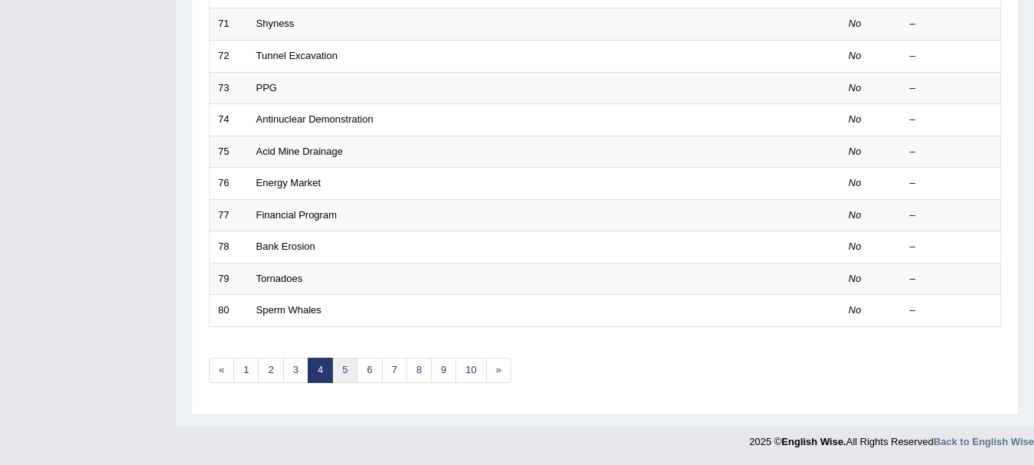
click at [338, 370] on link "5" at bounding box center [344, 369] width 25 height 25
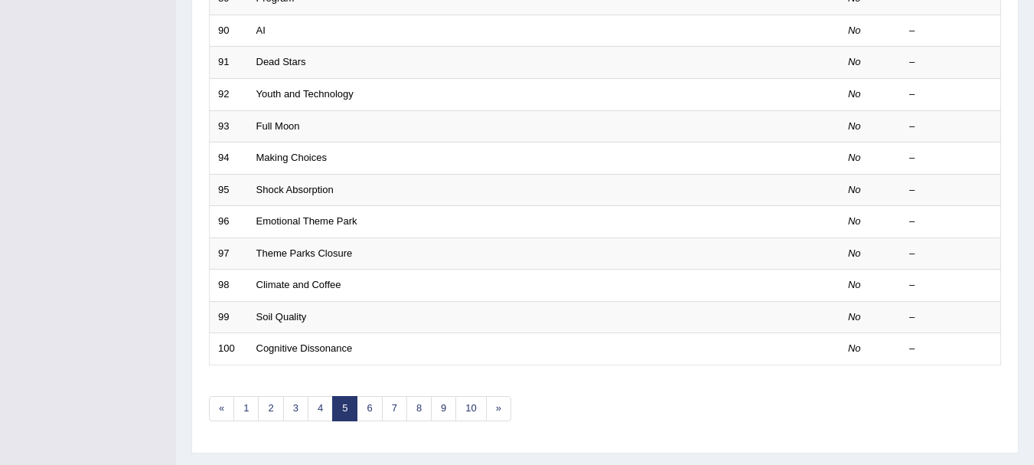
scroll to position [521, 0]
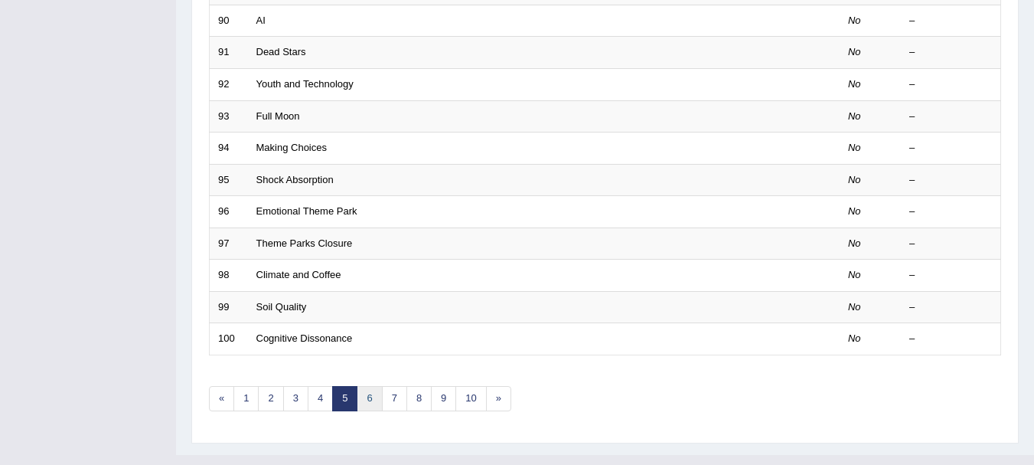
click at [361, 399] on link "6" at bounding box center [369, 398] width 25 height 25
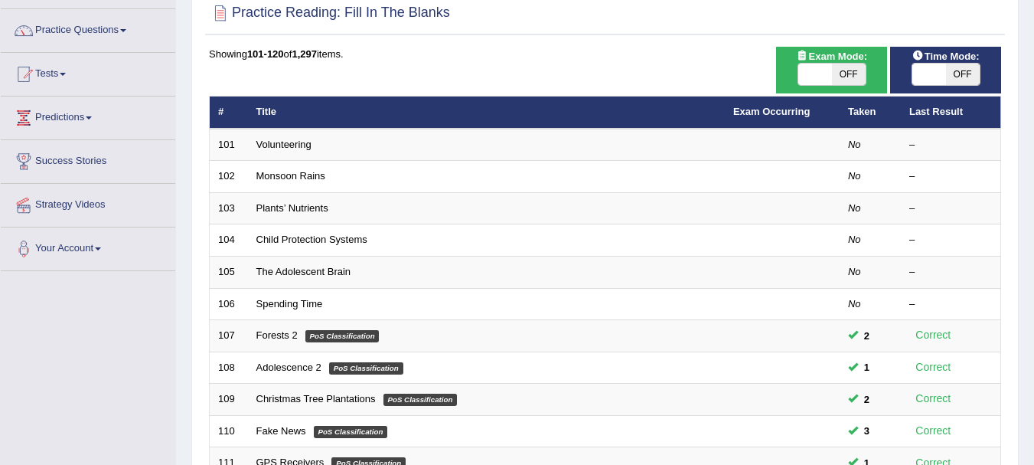
scroll to position [100, 0]
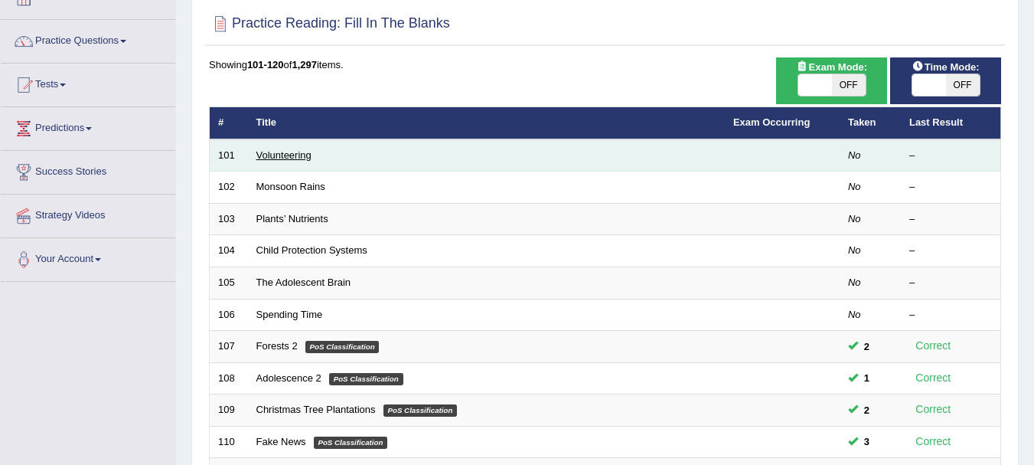
click at [266, 155] on link "Volunteering" at bounding box center [283, 154] width 55 height 11
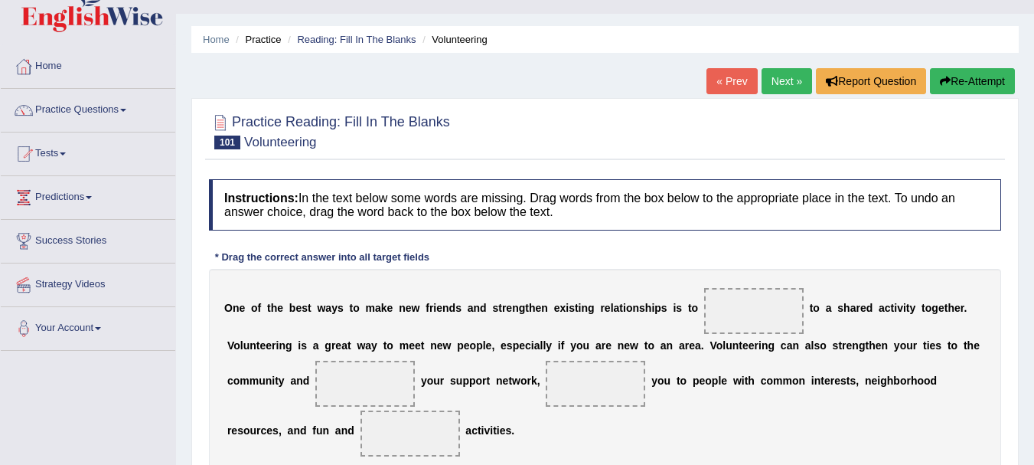
scroll to position [143, 0]
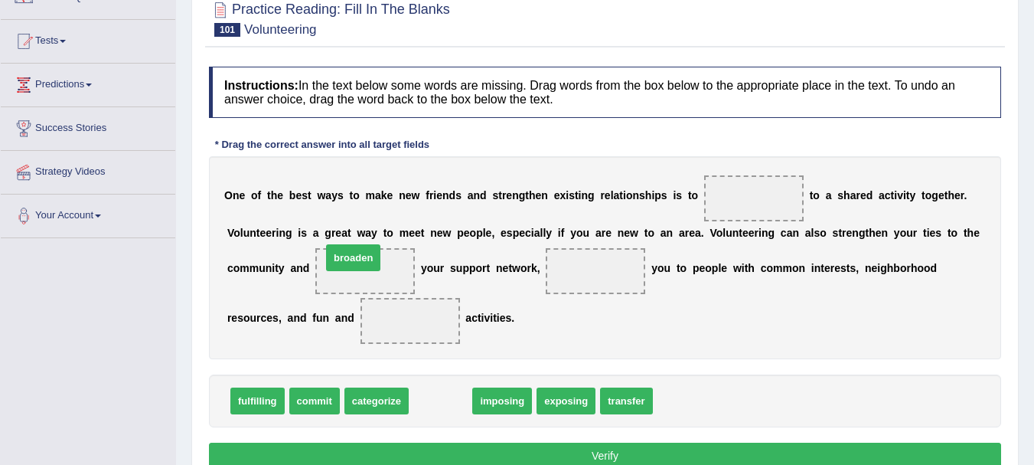
drag, startPoint x: 454, startPoint y: 400, endPoint x: 367, endPoint y: 257, distance: 167.6
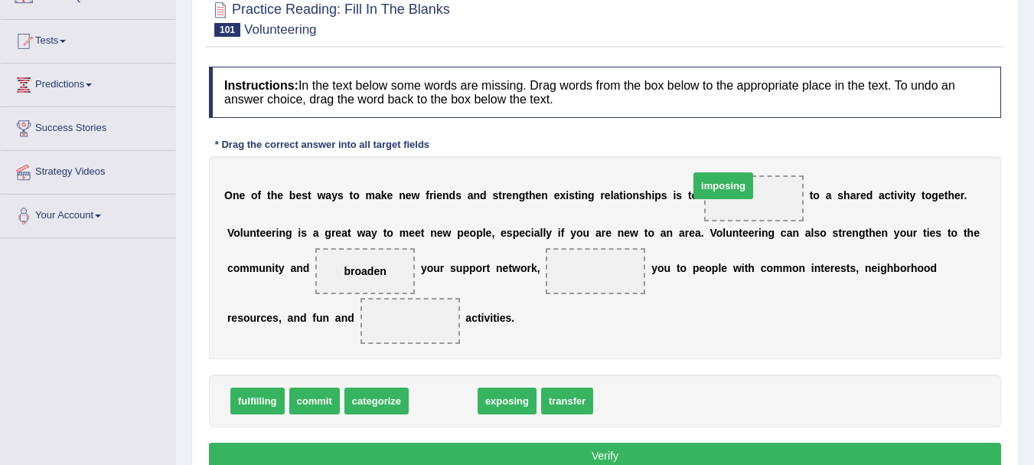
drag, startPoint x: 439, startPoint y: 403, endPoint x: 720, endPoint y: 188, distance: 353.2
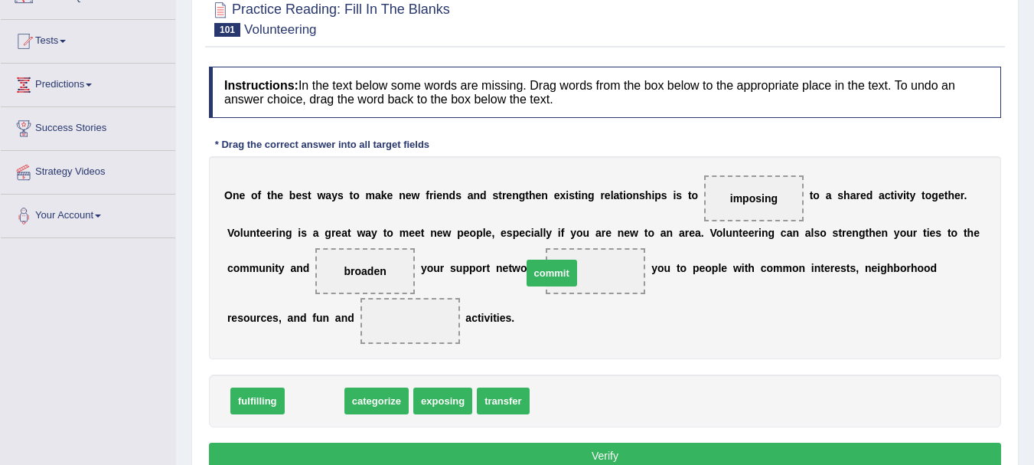
drag, startPoint x: 298, startPoint y: 408, endPoint x: 537, endPoint y: 280, distance: 271.6
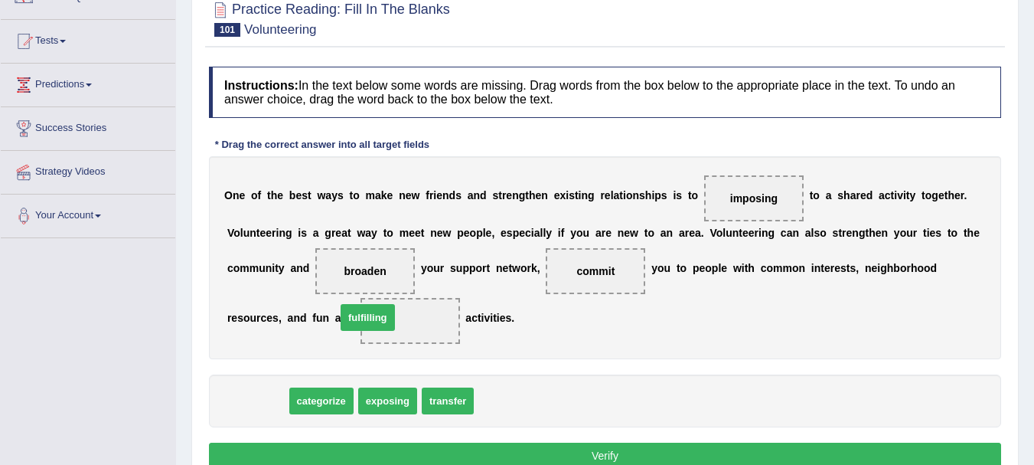
drag, startPoint x: 254, startPoint y: 409, endPoint x: 364, endPoint y: 325, distance: 138.2
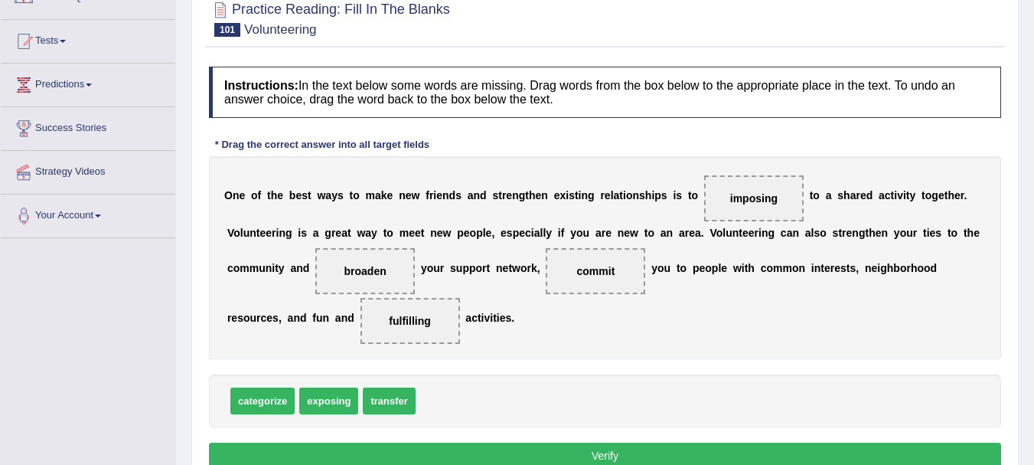
click at [626, 457] on button "Verify" at bounding box center [605, 455] width 792 height 26
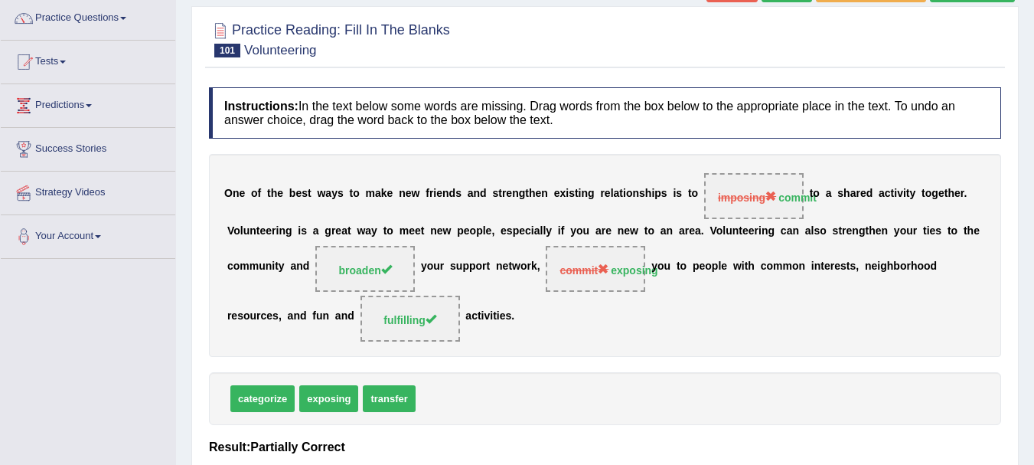
scroll to position [61, 0]
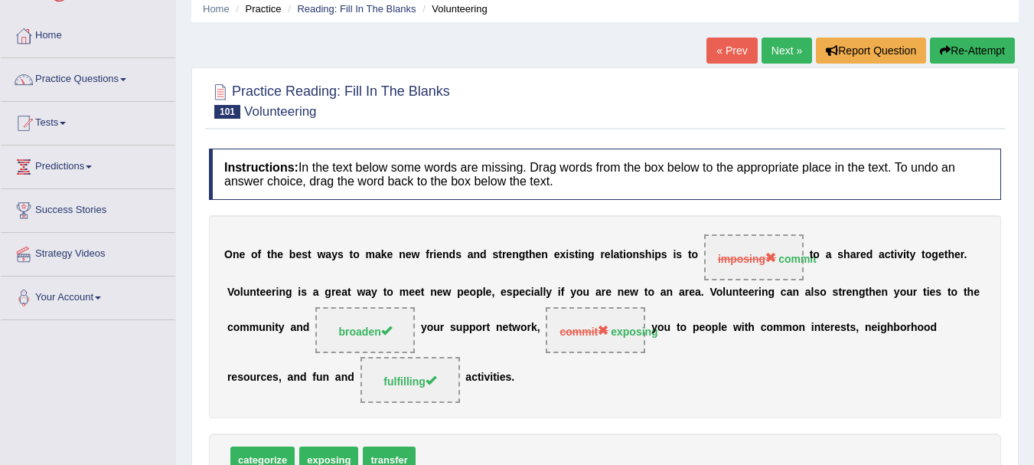
click at [998, 44] on button "Re-Attempt" at bounding box center [972, 51] width 85 height 26
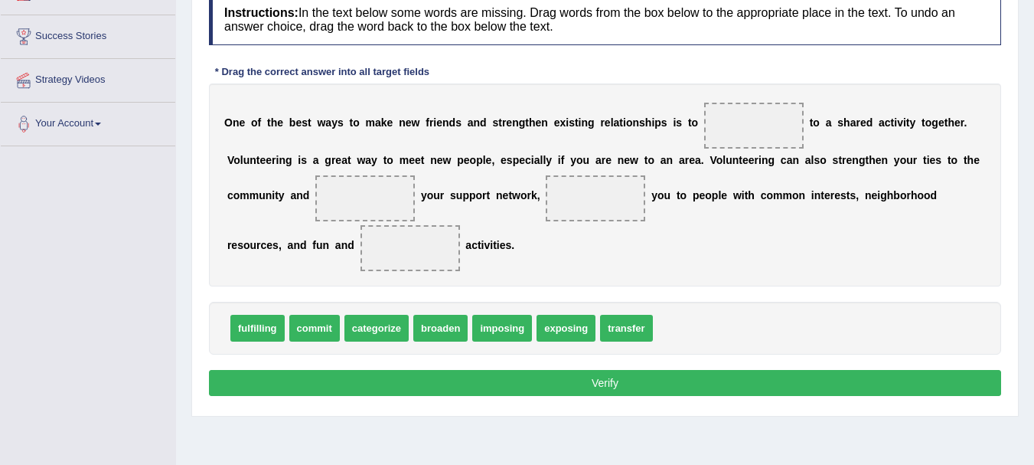
scroll to position [256, 0]
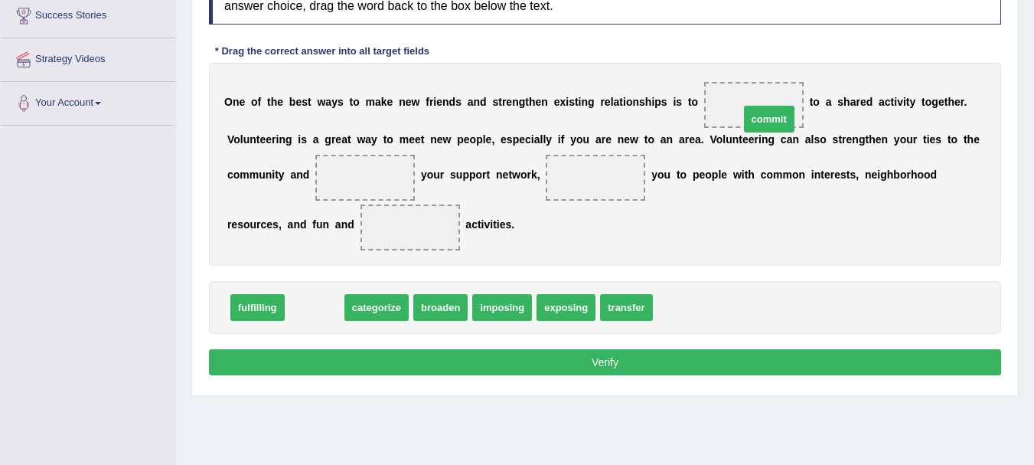
drag, startPoint x: 317, startPoint y: 309, endPoint x: 768, endPoint y: 122, distance: 488.3
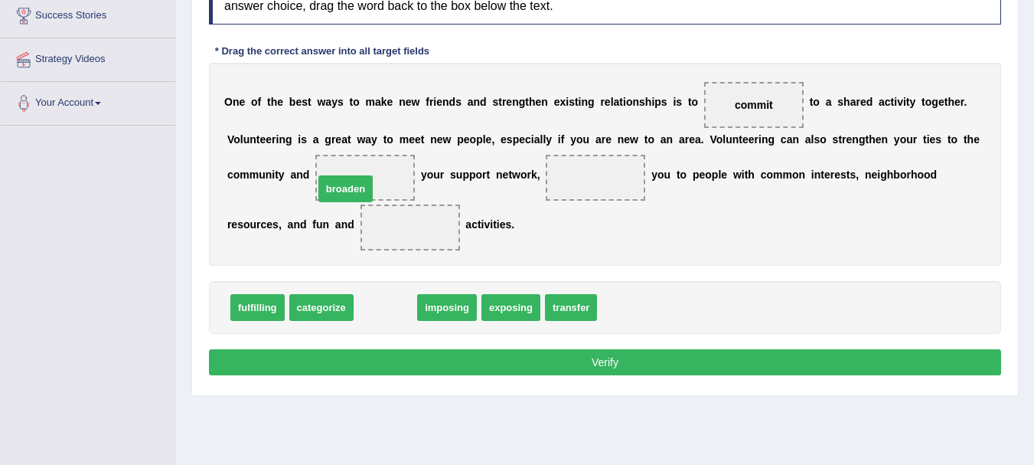
drag, startPoint x: 397, startPoint y: 309, endPoint x: 364, endPoint y: 189, distance: 124.8
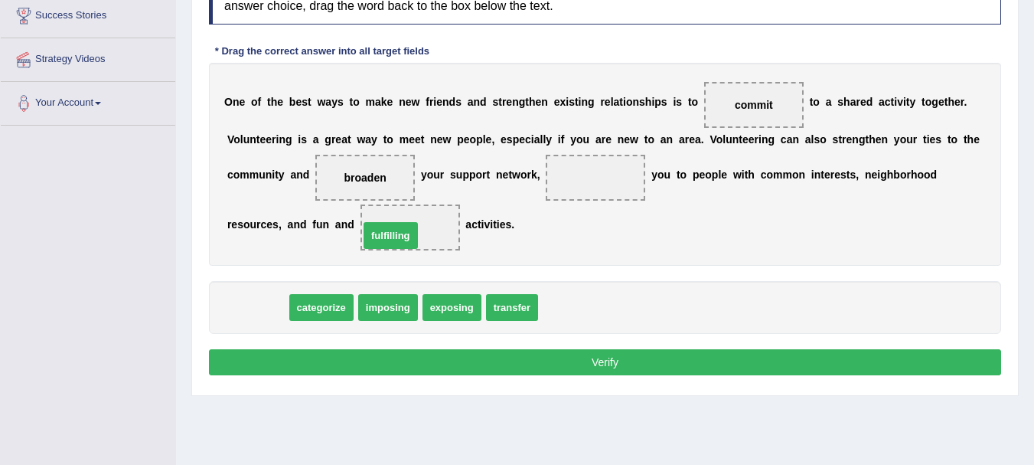
drag, startPoint x: 263, startPoint y: 311, endPoint x: 397, endPoint y: 239, distance: 151.4
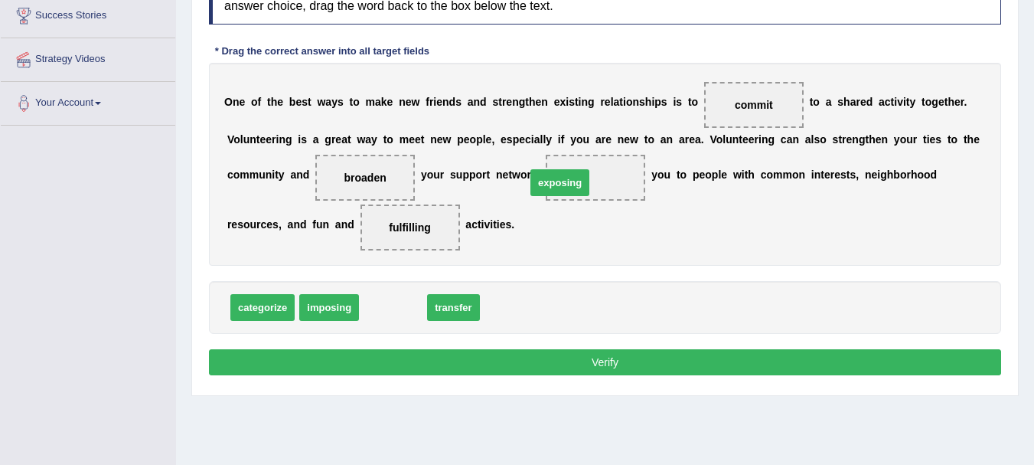
drag, startPoint x: 393, startPoint y: 312, endPoint x: 566, endPoint y: 184, distance: 215.3
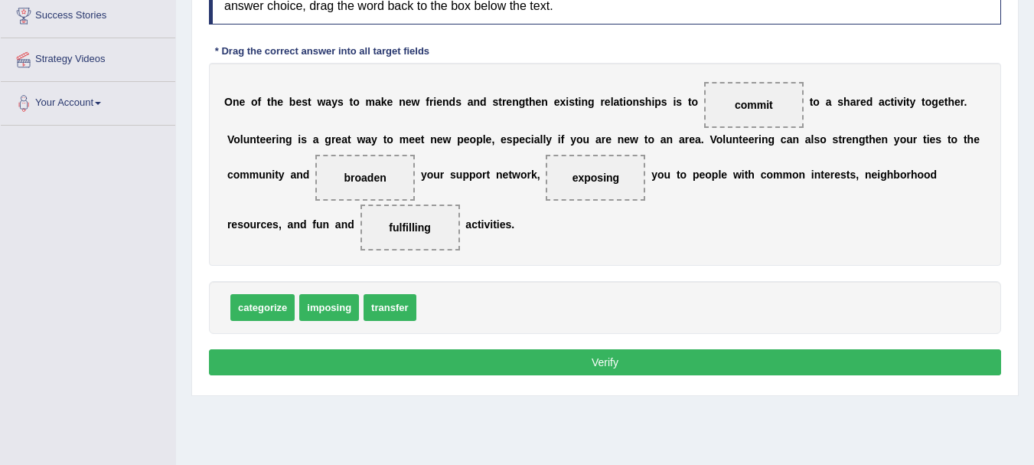
click at [605, 367] on button "Verify" at bounding box center [605, 362] width 792 height 26
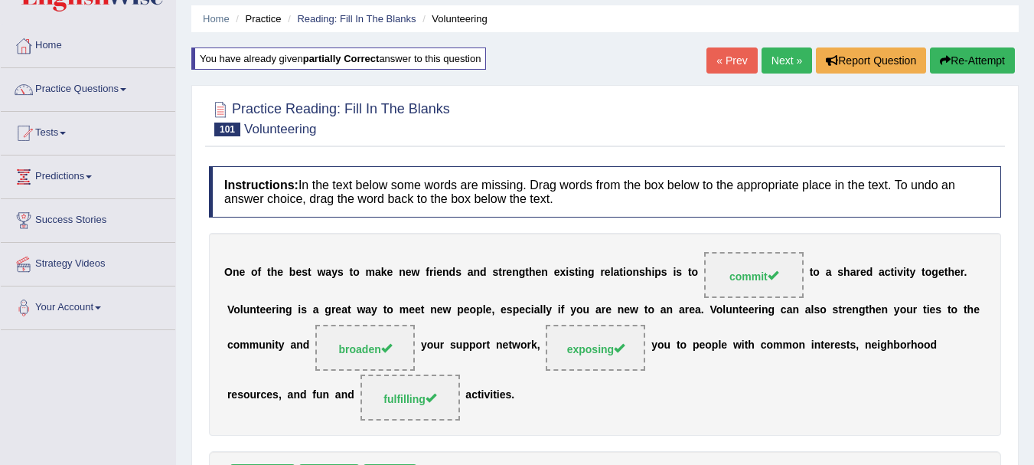
scroll to position [0, 0]
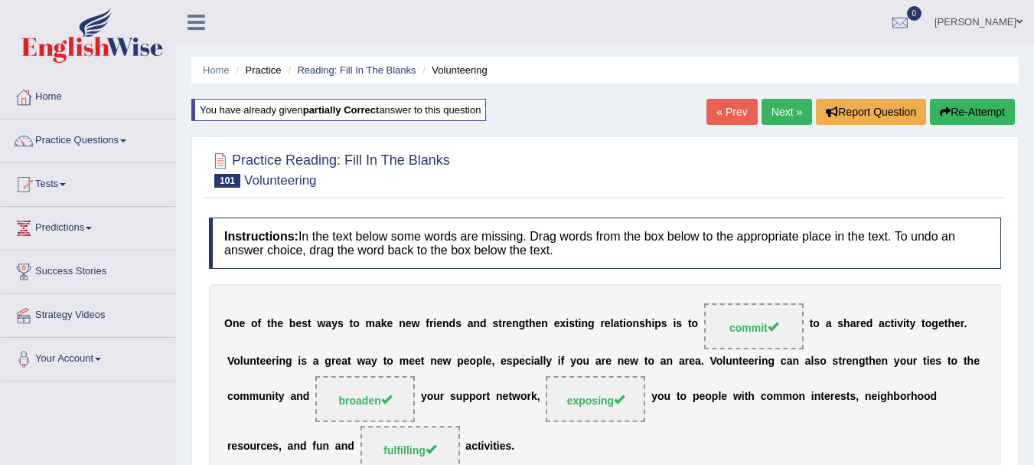
click at [787, 106] on link "Next »" at bounding box center [787, 112] width 51 height 26
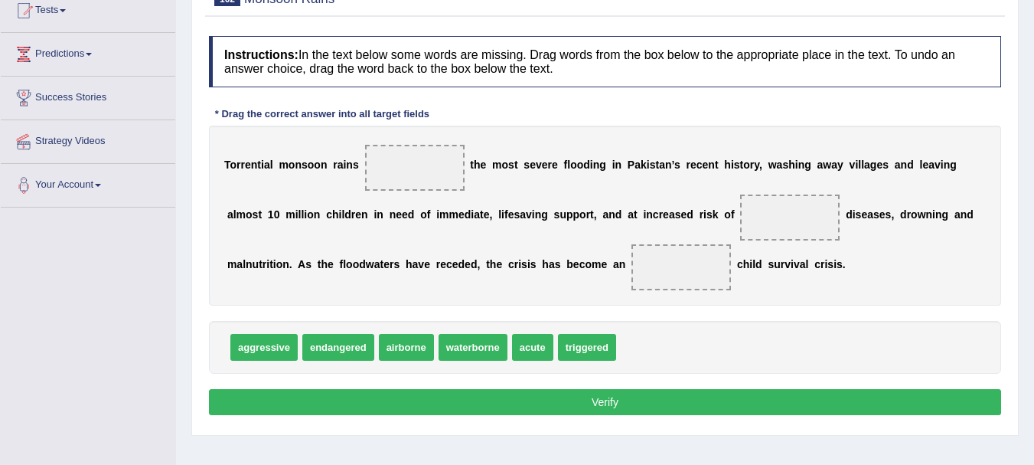
scroll to position [204, 0]
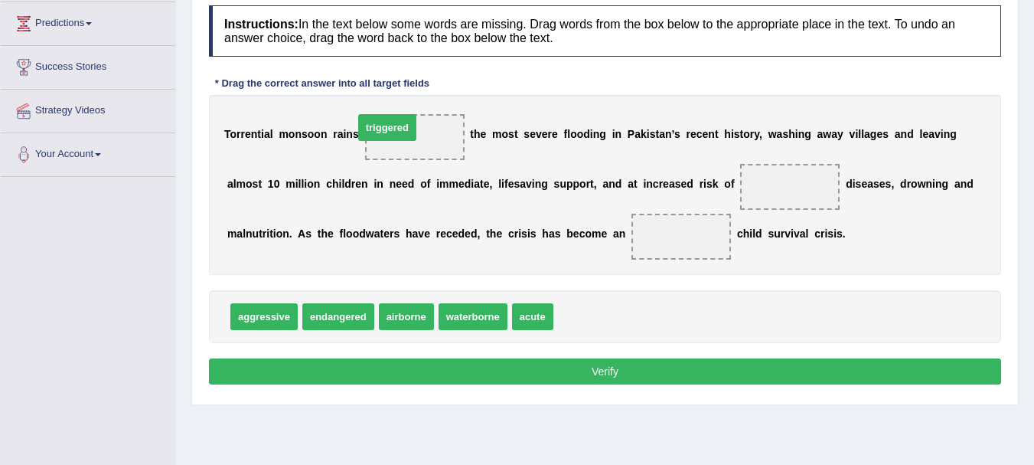
drag, startPoint x: 570, startPoint y: 323, endPoint x: 370, endPoint y: 134, distance: 275.1
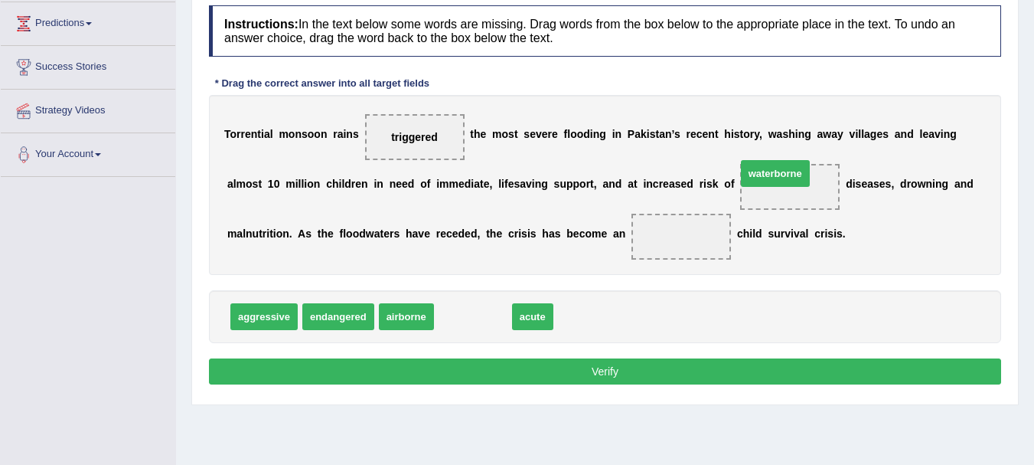
drag, startPoint x: 485, startPoint y: 323, endPoint x: 791, endPoint y: 185, distance: 335.8
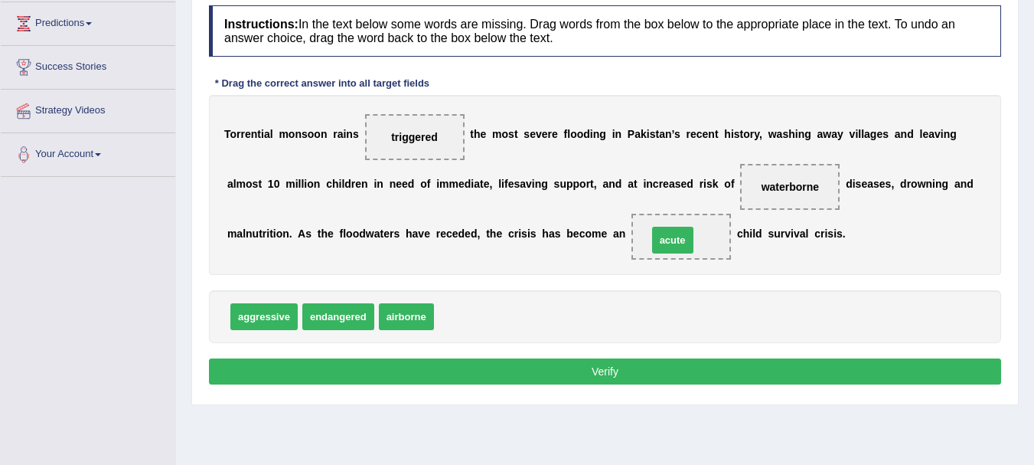
drag, startPoint x: 462, startPoint y: 315, endPoint x: 675, endPoint y: 238, distance: 226.9
click at [634, 377] on button "Verify" at bounding box center [605, 371] width 792 height 26
